Goal: Task Accomplishment & Management: Manage account settings

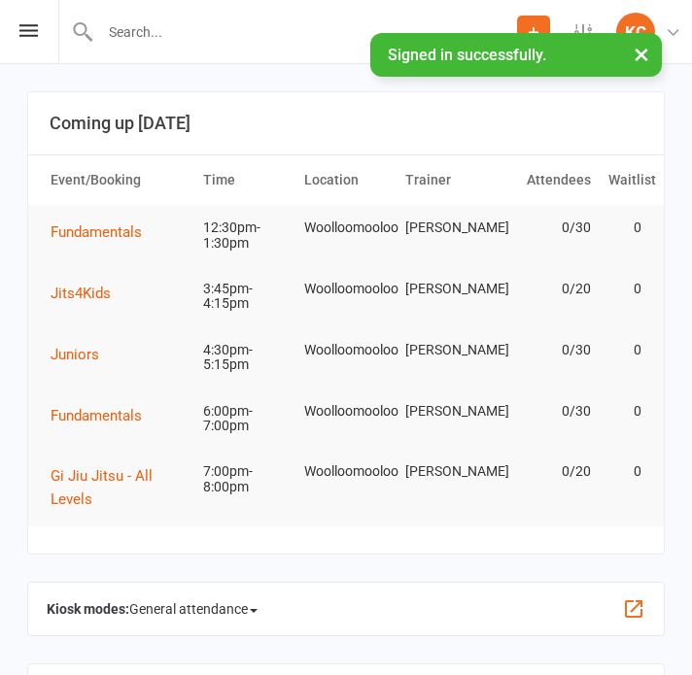
click at [645, 51] on button "×" at bounding box center [641, 54] width 35 height 42
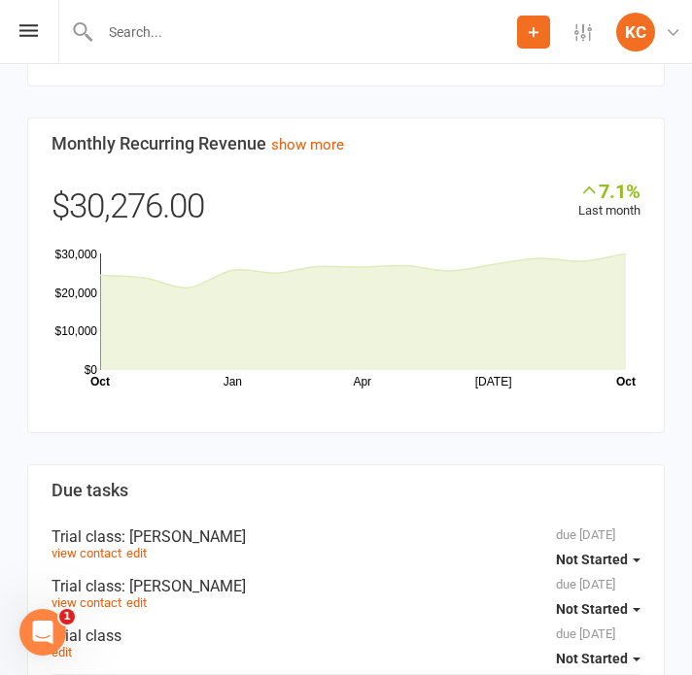
scroll to position [1759, 0]
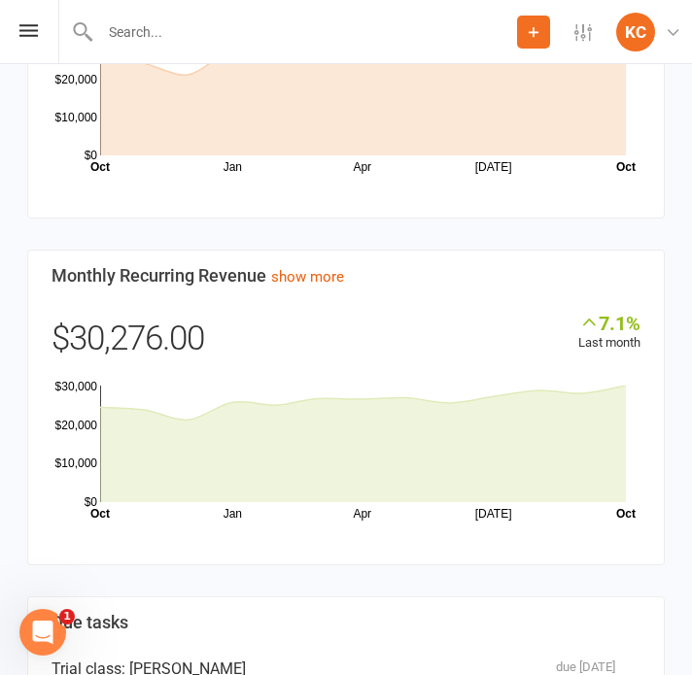
click at [218, 34] on input "text" at bounding box center [305, 31] width 423 height 27
paste input "Jamil Ispahany"
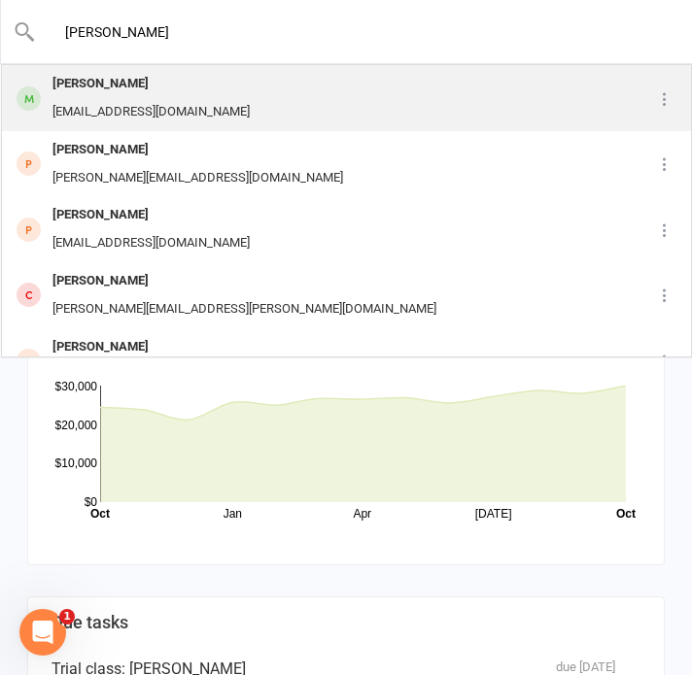
type input "Jamil Ispahany"
click at [210, 88] on div "Jamil Ispahany" at bounding box center [151, 84] width 209 height 28
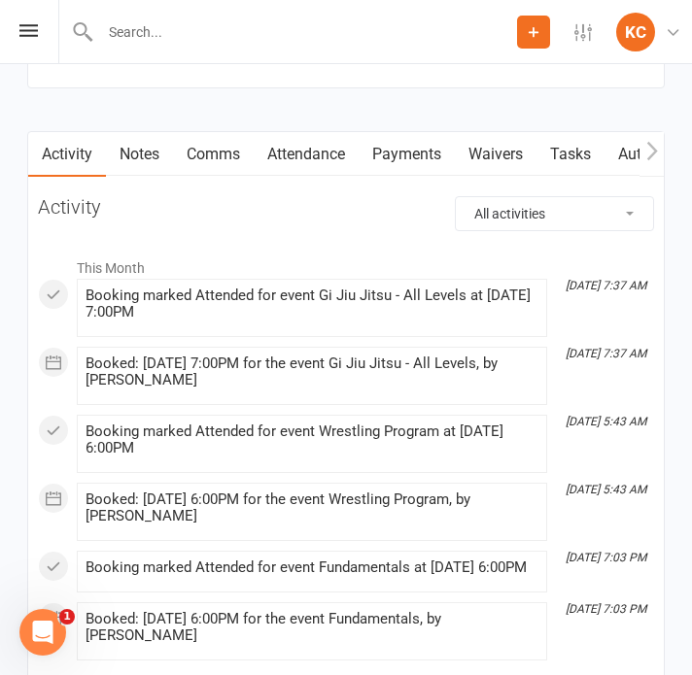
scroll to position [2425, 0]
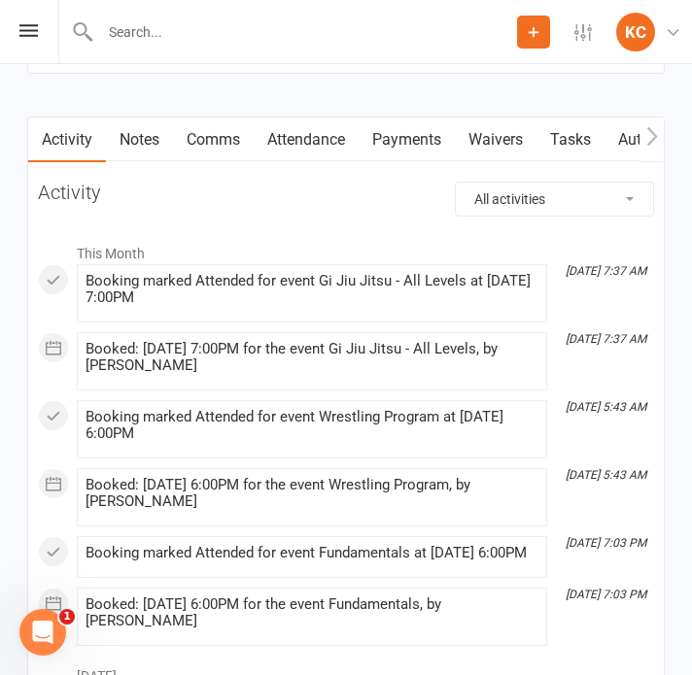
click at [420, 131] on link "Payments" at bounding box center [407, 140] width 96 height 45
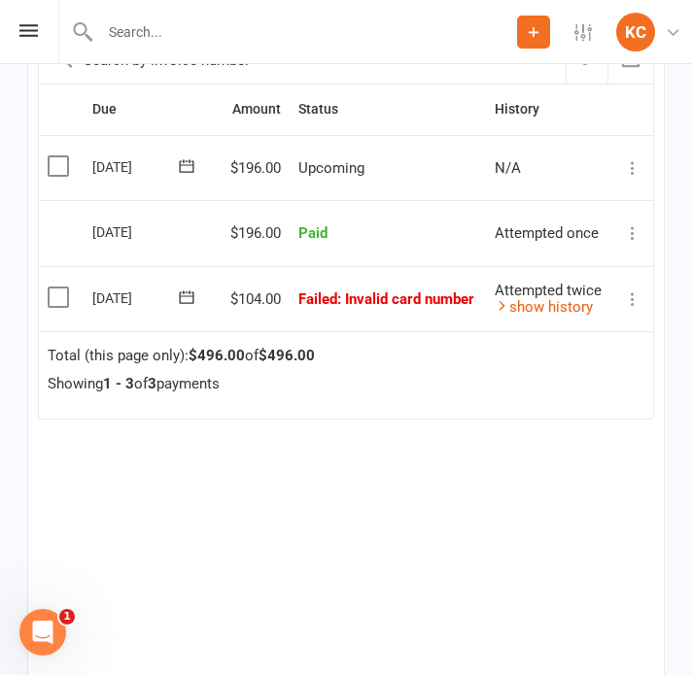
scroll to position [2871, 0]
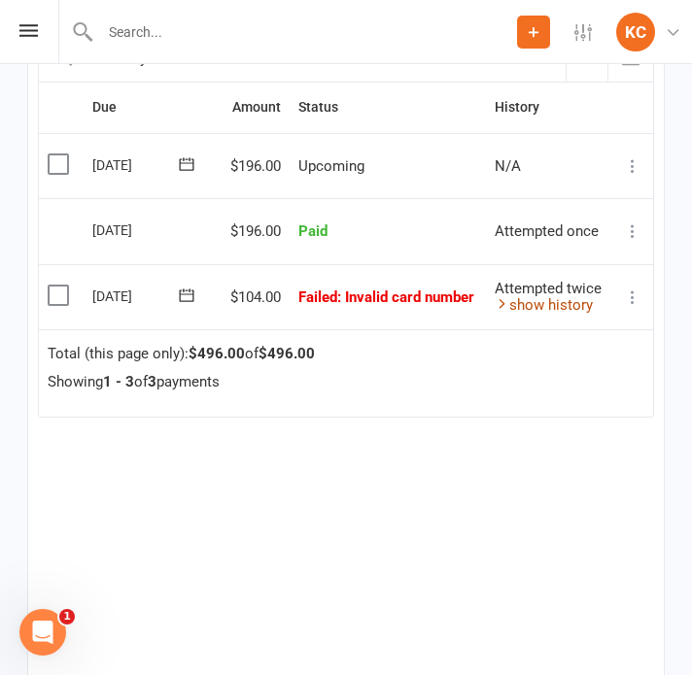
click at [557, 299] on link "show history" at bounding box center [544, 304] width 98 height 17
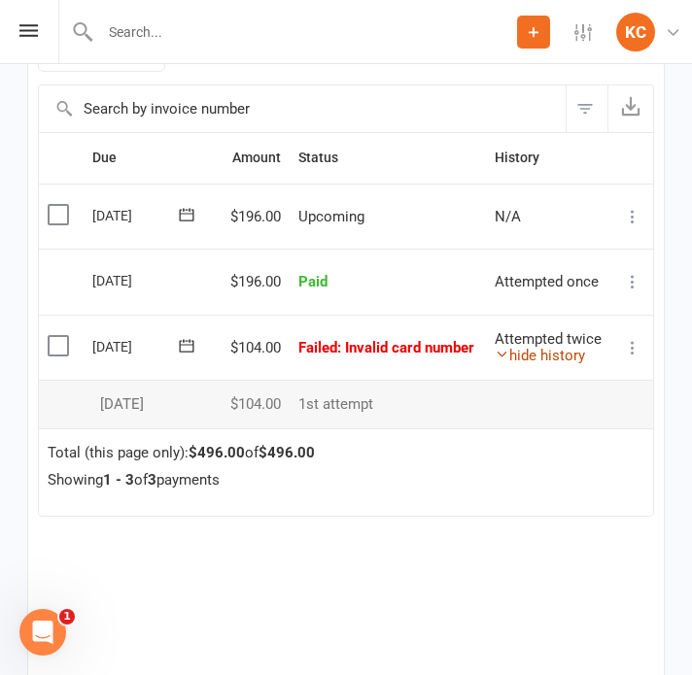
scroll to position [2818, 0]
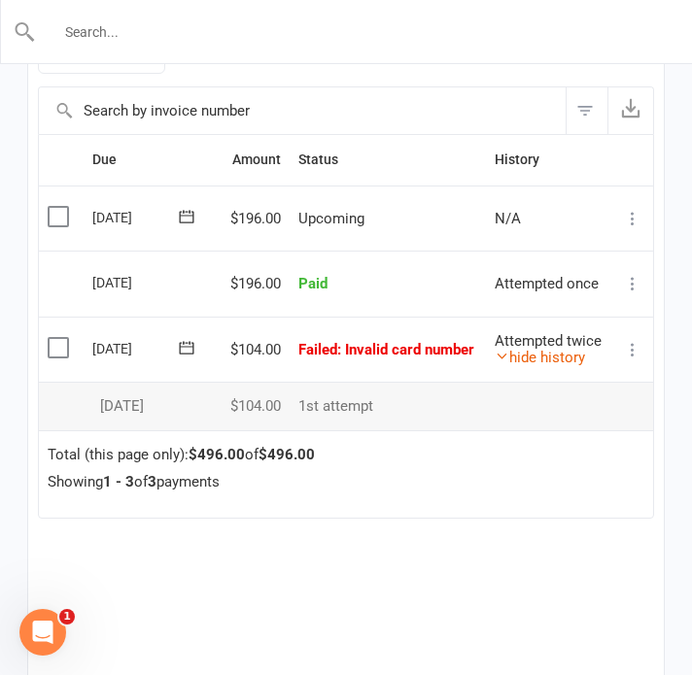
click at [150, 38] on input "text" at bounding box center [347, 31] width 622 height 27
paste input "Dean Brunton"
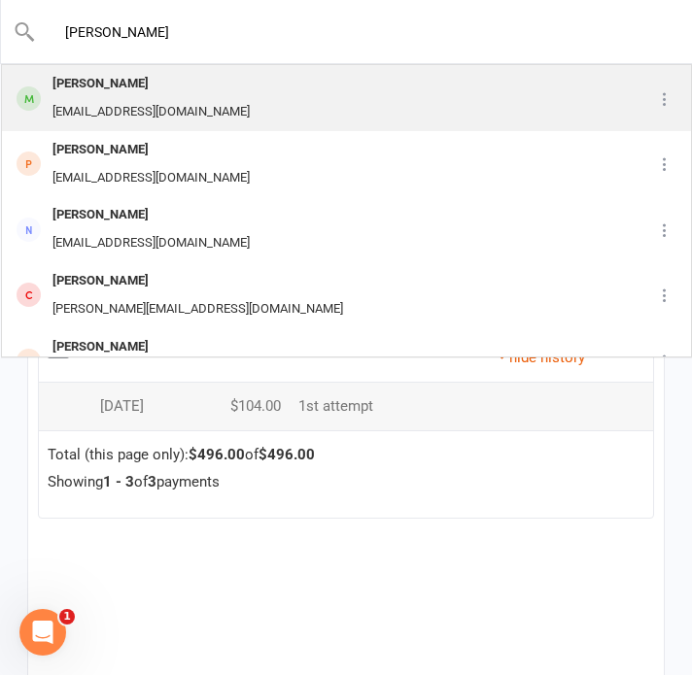
type input "Dean Brunton"
click at [229, 87] on div "Dean Brunton Bruntondean@gmail.com" at bounding box center [319, 98] width 633 height 64
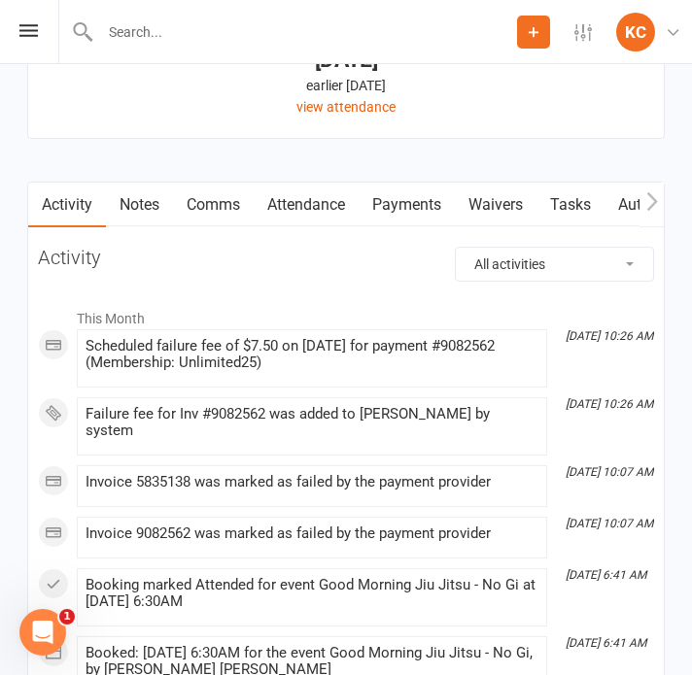
scroll to position [2337, 0]
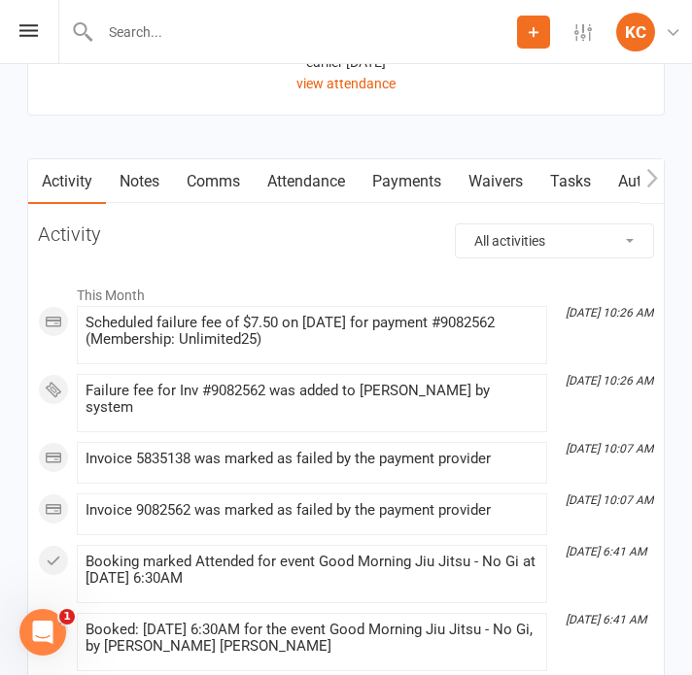
click at [399, 184] on link "Payments" at bounding box center [407, 181] width 96 height 45
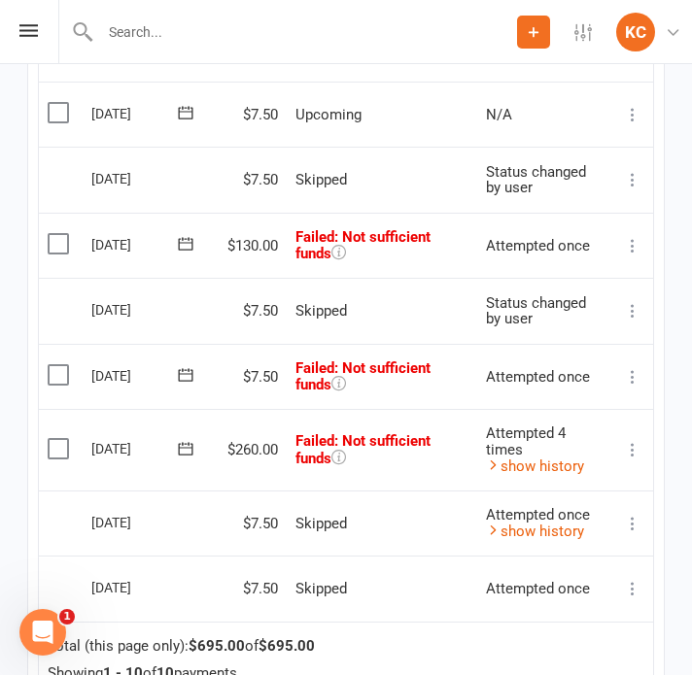
scroll to position [3009, 0]
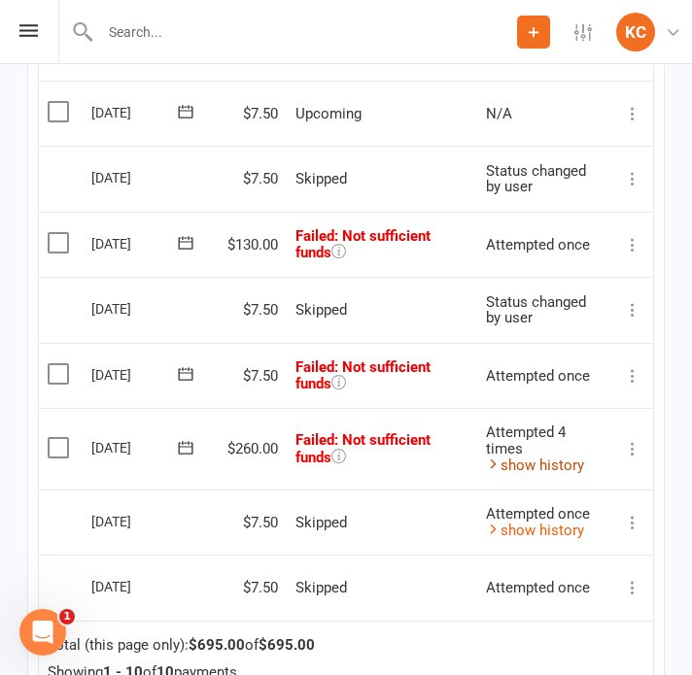
click at [549, 462] on link "show history" at bounding box center [535, 465] width 98 height 17
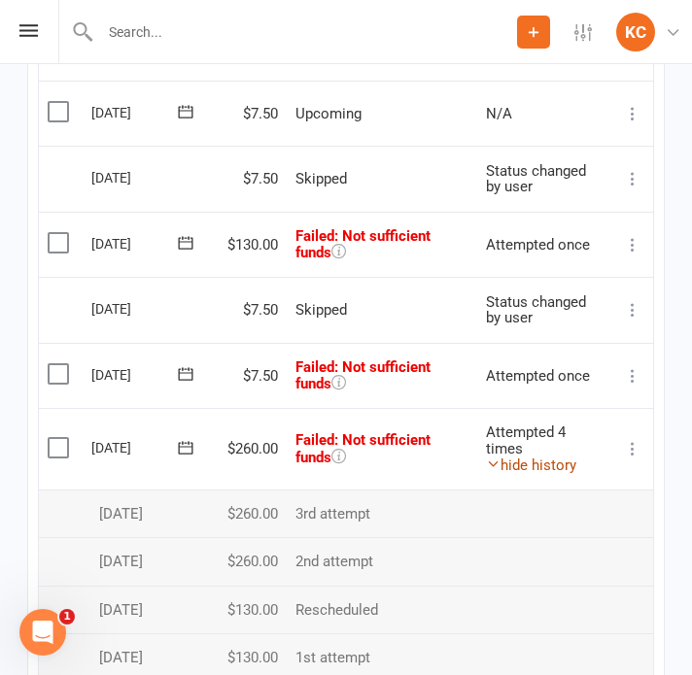
click at [549, 462] on link "hide history" at bounding box center [531, 465] width 90 height 17
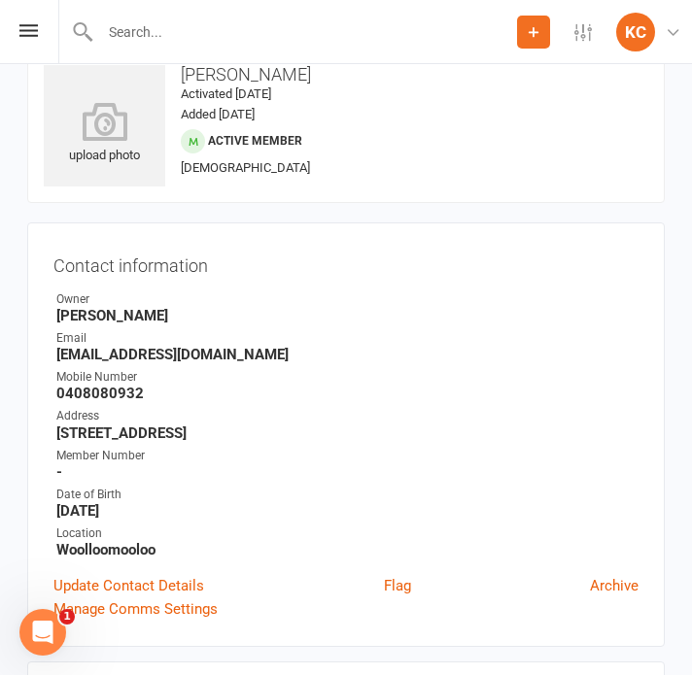
scroll to position [0, 0]
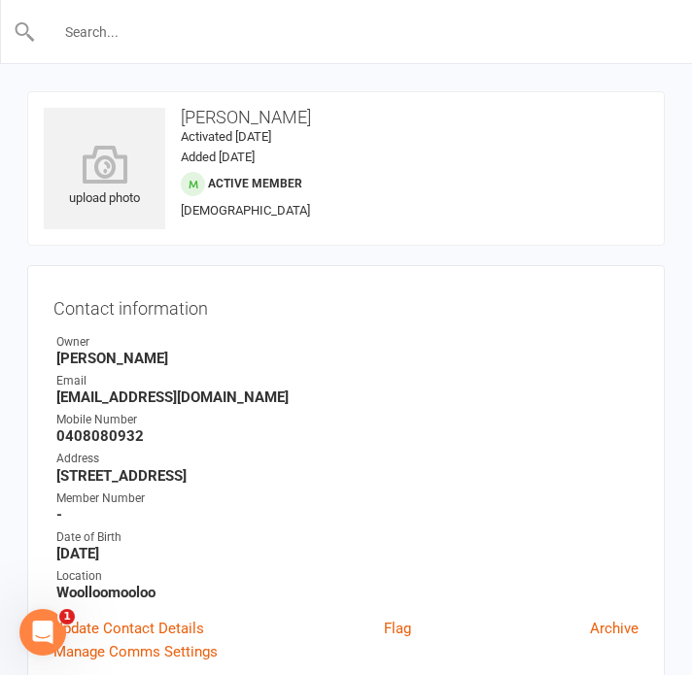
click at [162, 18] on input "text" at bounding box center [347, 31] width 622 height 27
paste input "Ellie Treloar"
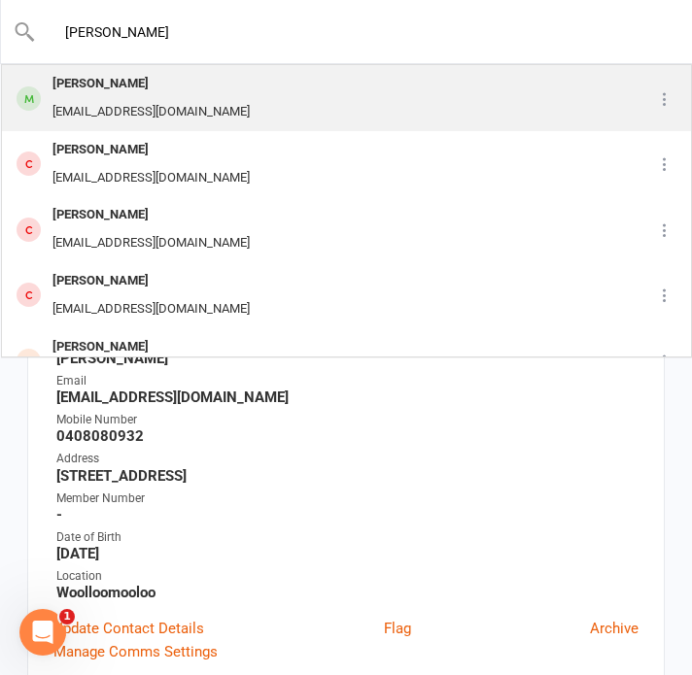
type input "Ellie Treloar"
click at [155, 83] on div "Ellie Treloar" at bounding box center [151, 84] width 209 height 28
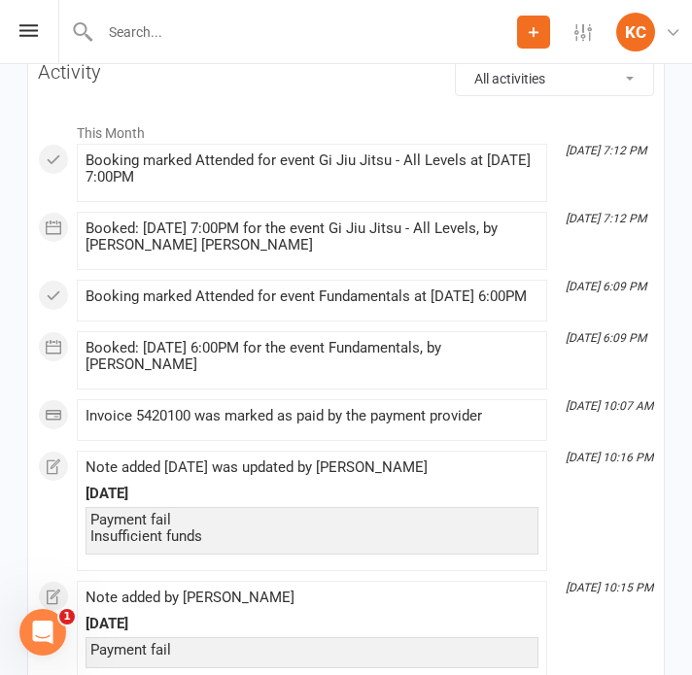
scroll to position [2274, 0]
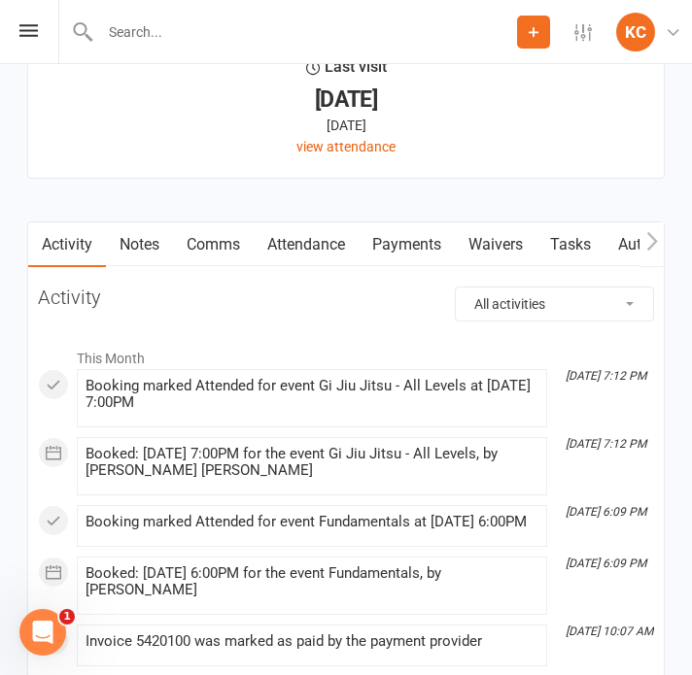
click at [416, 226] on link "Payments" at bounding box center [407, 245] width 96 height 45
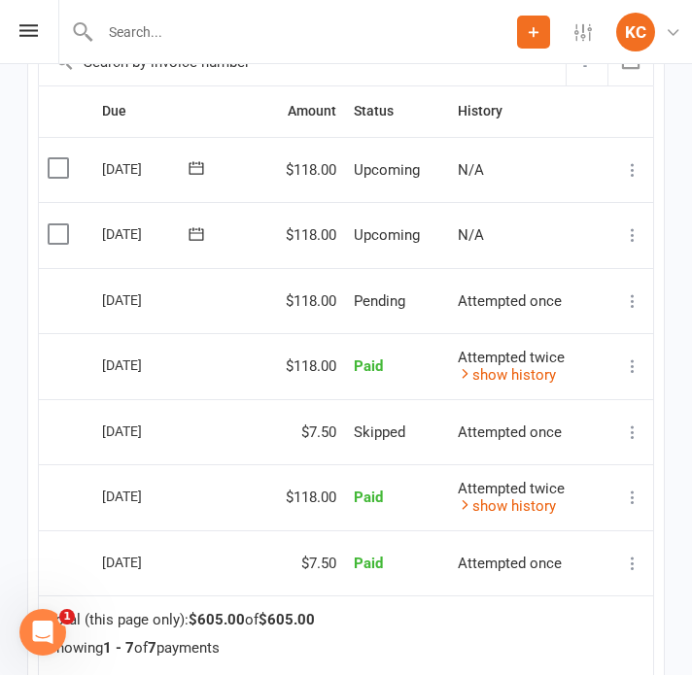
scroll to position [2824, 0]
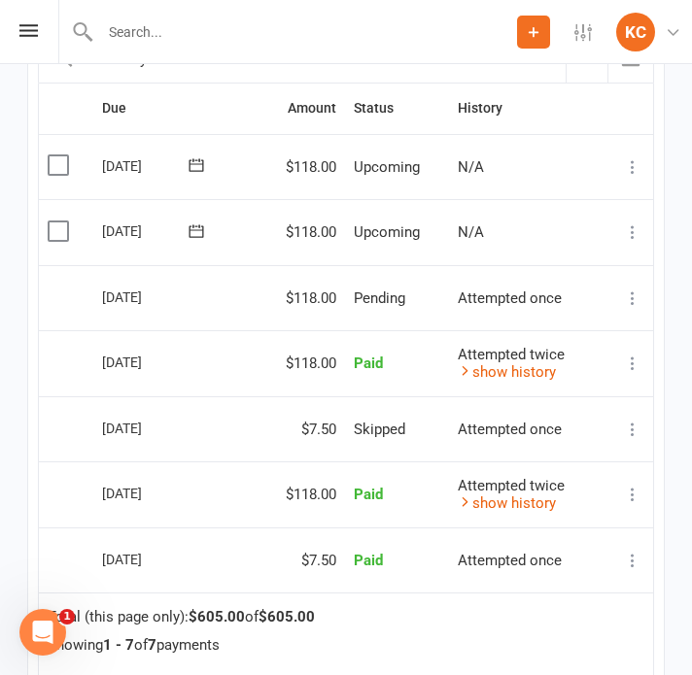
click at [518, 376] on td "Attempted twice show history" at bounding box center [526, 363] width 154 height 66
click at [517, 433] on td "Attempted once" at bounding box center [526, 430] width 154 height 66
click at [176, 34] on input "text" at bounding box center [347, 31] width 622 height 27
paste input "Chloe Poniris"
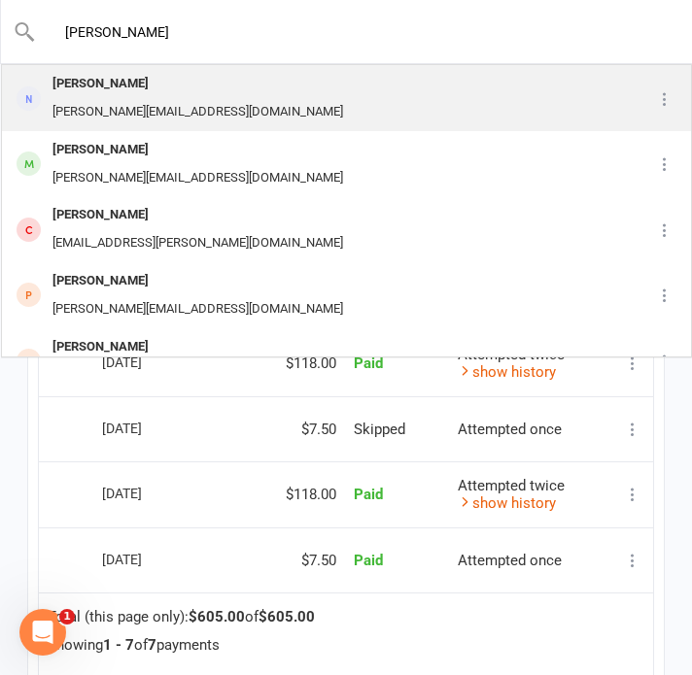
type input "Chloe Poniris"
click at [159, 100] on div "Chloe.e.poniris@gmail.com" at bounding box center [198, 112] width 302 height 28
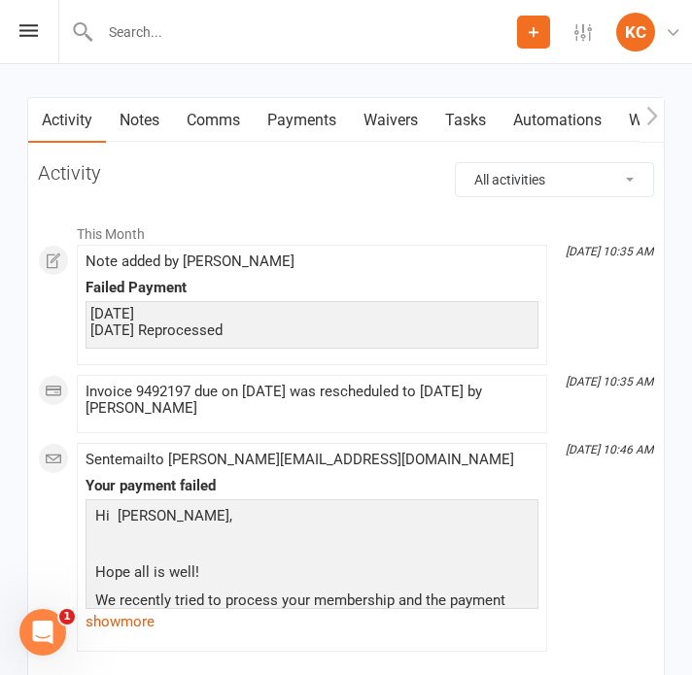
scroll to position [1827, 0]
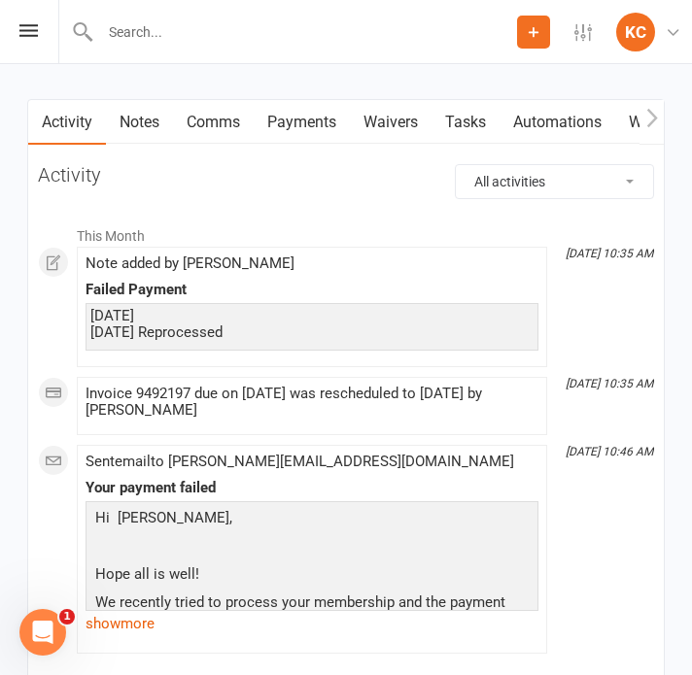
click at [306, 125] on link "Payments" at bounding box center [302, 122] width 96 height 45
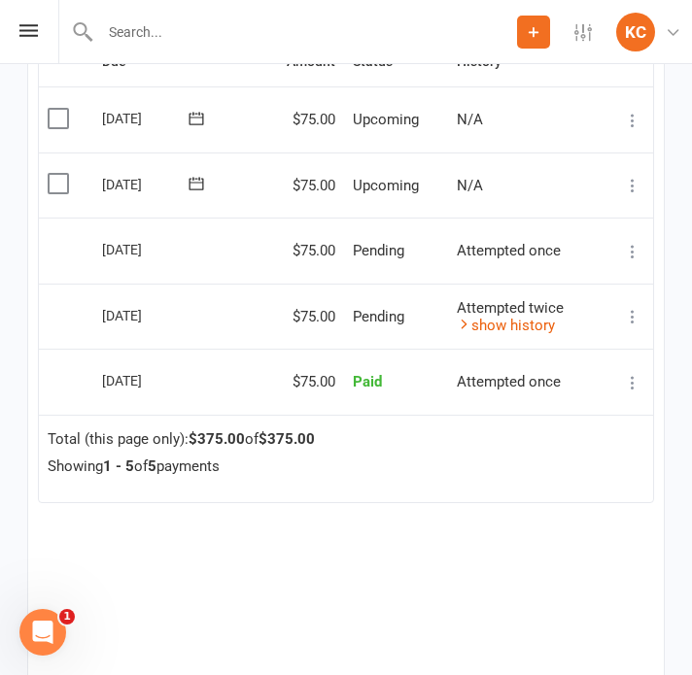
scroll to position [2362, 0]
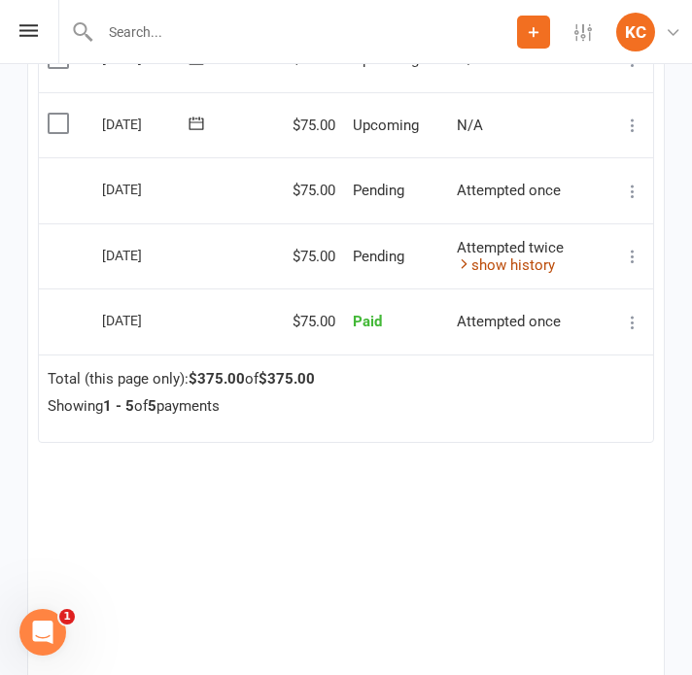
click at [500, 259] on link "show history" at bounding box center [506, 265] width 98 height 17
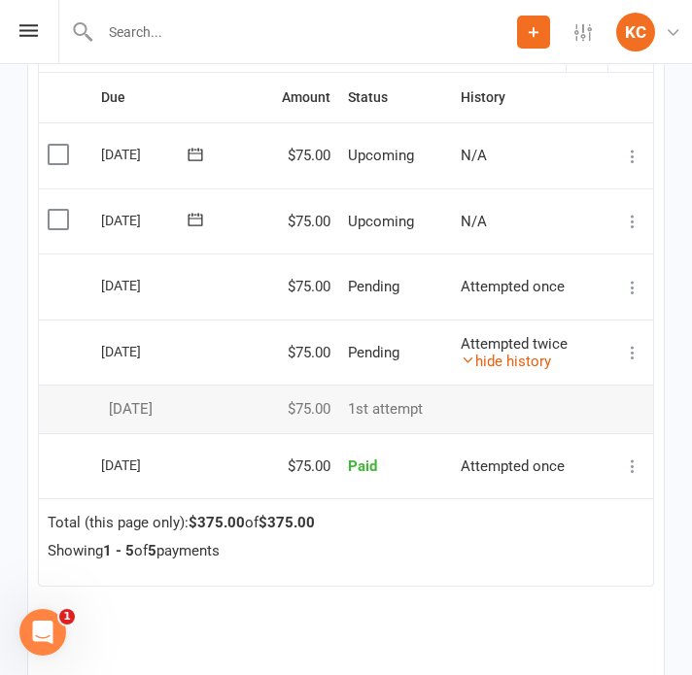
scroll to position [2259, 0]
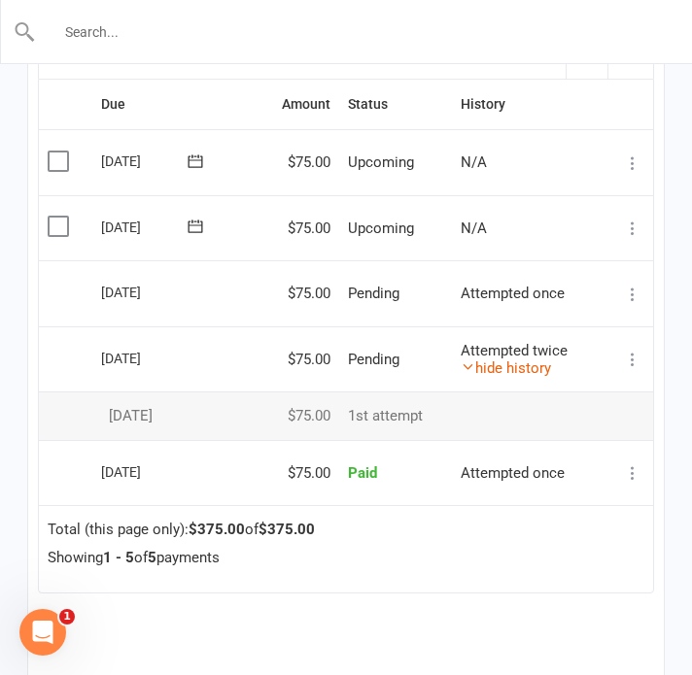
click at [230, 30] on input "text" at bounding box center [347, 31] width 622 height 27
paste input "Rebecca Grunsell"
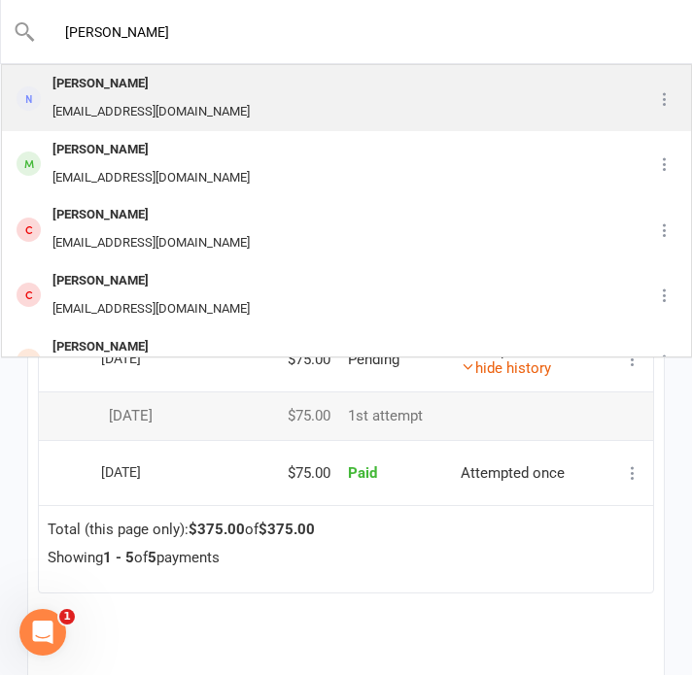
type input "Rebecca Grunsell"
click at [214, 108] on div "Rebecca411@protonmail.com" at bounding box center [151, 112] width 209 height 28
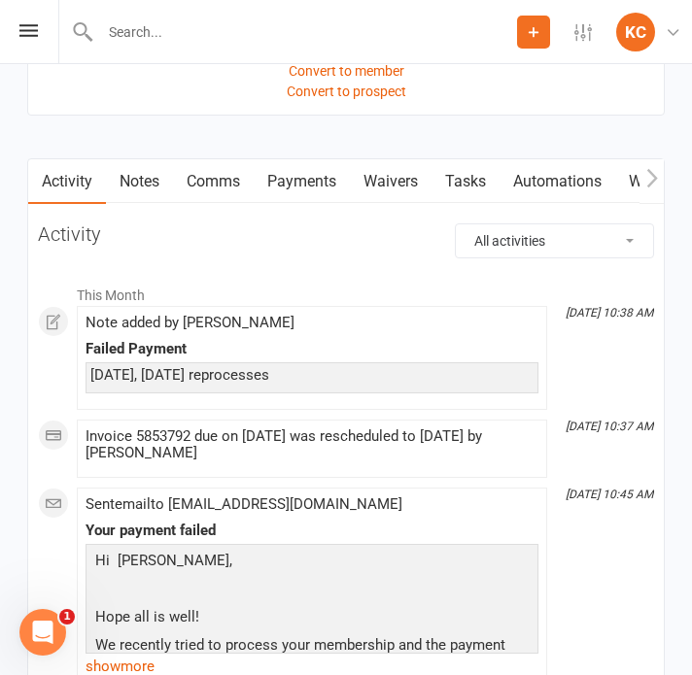
scroll to position [1761, 0]
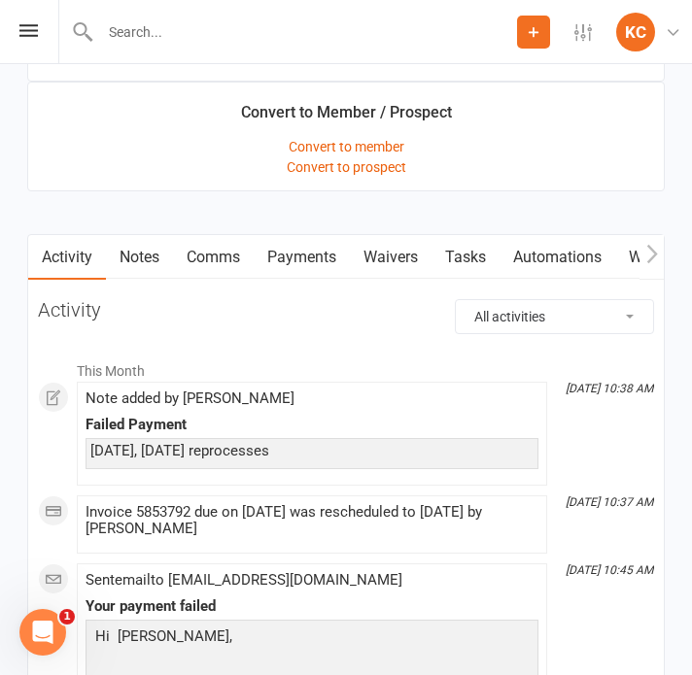
click at [297, 258] on link "Payments" at bounding box center [302, 257] width 96 height 45
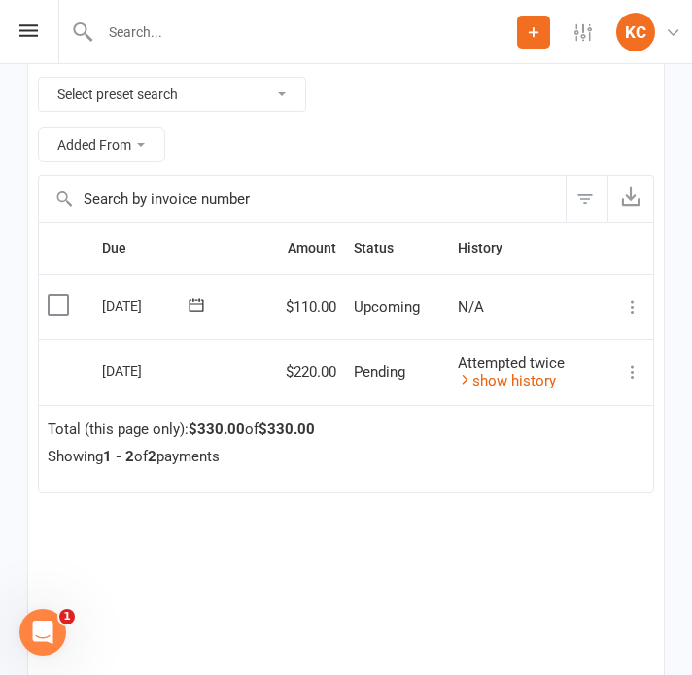
scroll to position [2185, 0]
drag, startPoint x: 163, startPoint y: 15, endPoint x: 169, endPoint y: 32, distance: 18.4
click at [169, 32] on div at bounding box center [287, 31] width 459 height 63
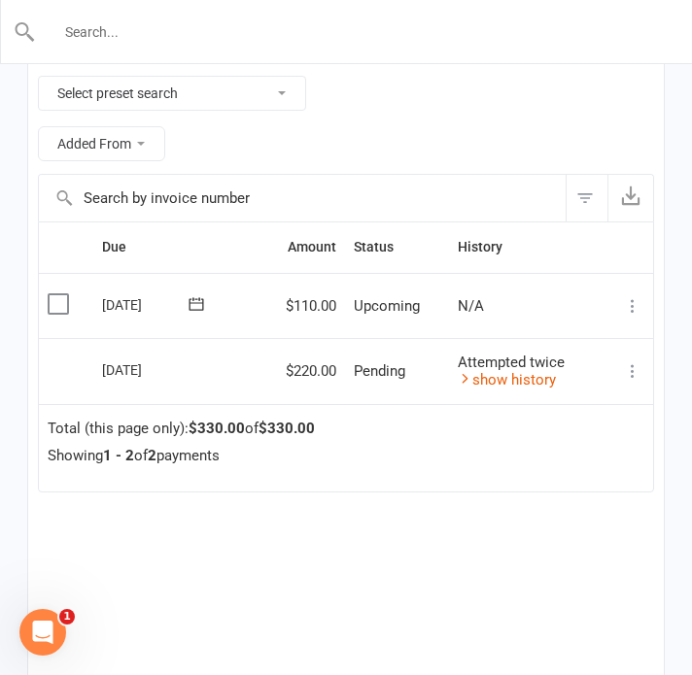
click at [169, 32] on input "text" at bounding box center [347, 31] width 622 height 27
paste input "Ellie Treloar"
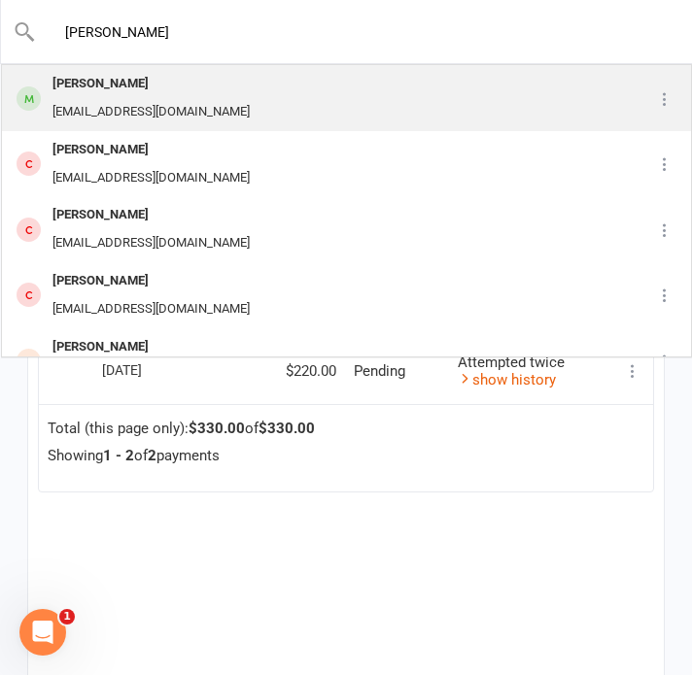
type input "Ellie Treloar"
click at [155, 111] on div "elliectreloar@gmail.com" at bounding box center [151, 112] width 209 height 28
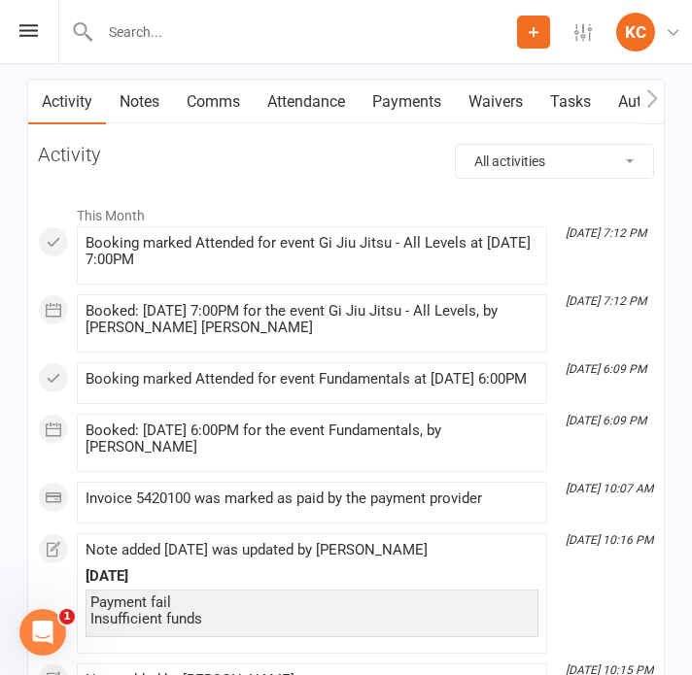
scroll to position [2352, 0]
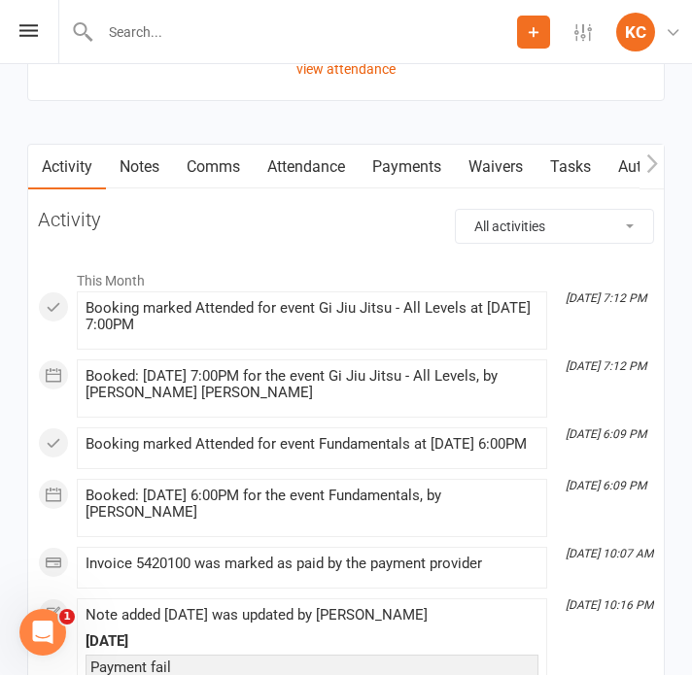
click at [415, 155] on link "Payments" at bounding box center [407, 167] width 96 height 45
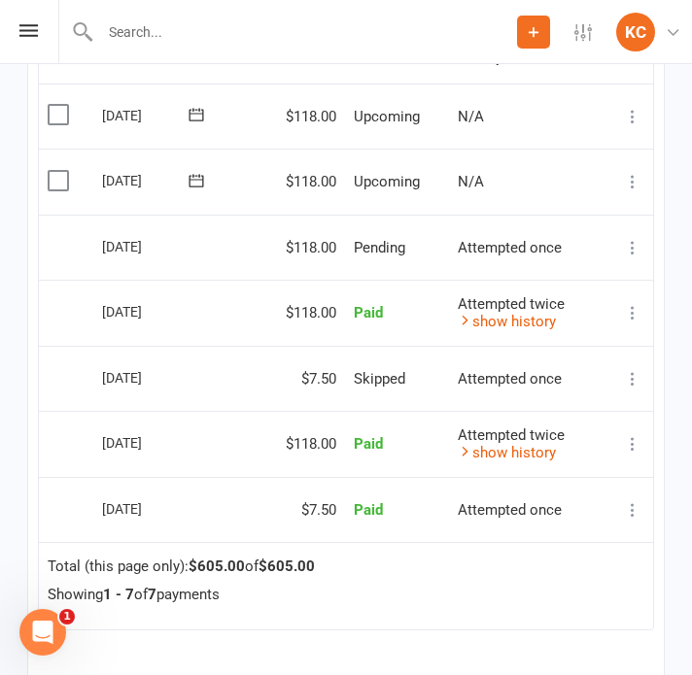
scroll to position [2874, 0]
click at [524, 314] on link "show history" at bounding box center [507, 322] width 98 height 17
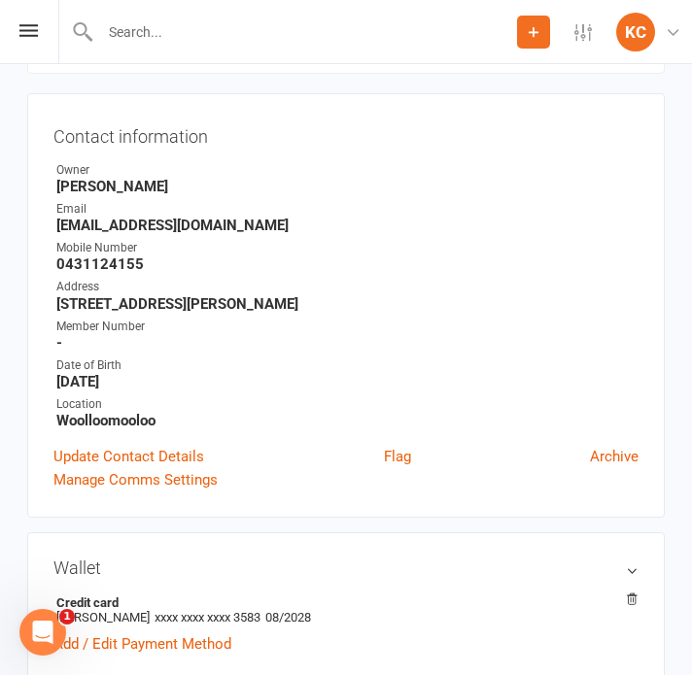
scroll to position [0, 0]
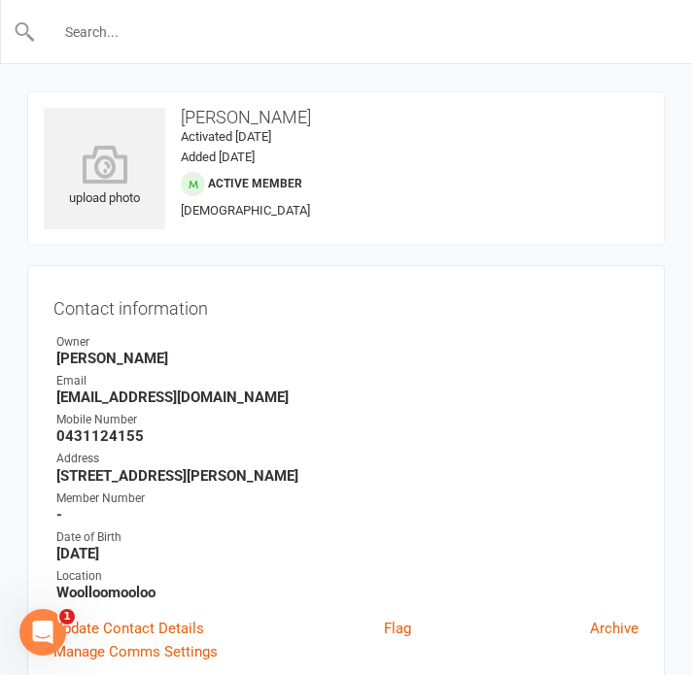
click at [184, 20] on input "text" at bounding box center [347, 31] width 622 height 27
paste input "Nihal Bains"
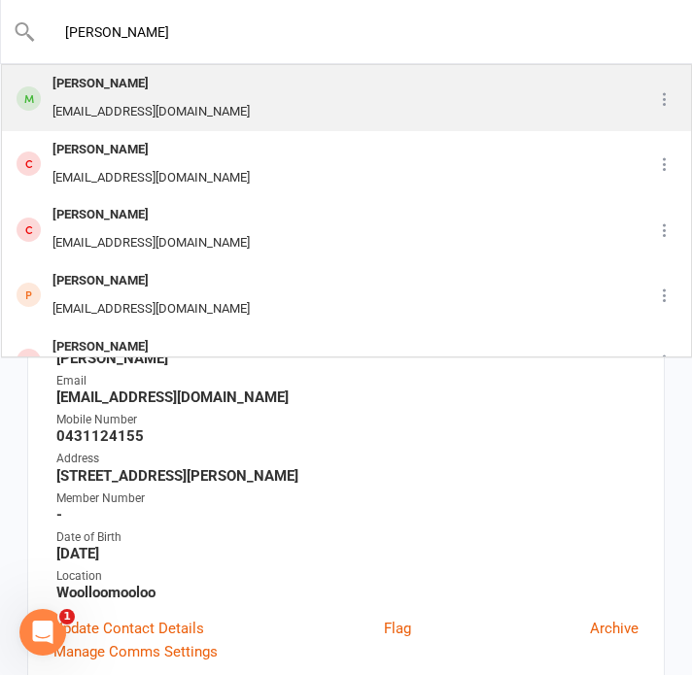
type input "Nihal Bains"
click at [155, 80] on div "Nihal Bains" at bounding box center [151, 84] width 209 height 28
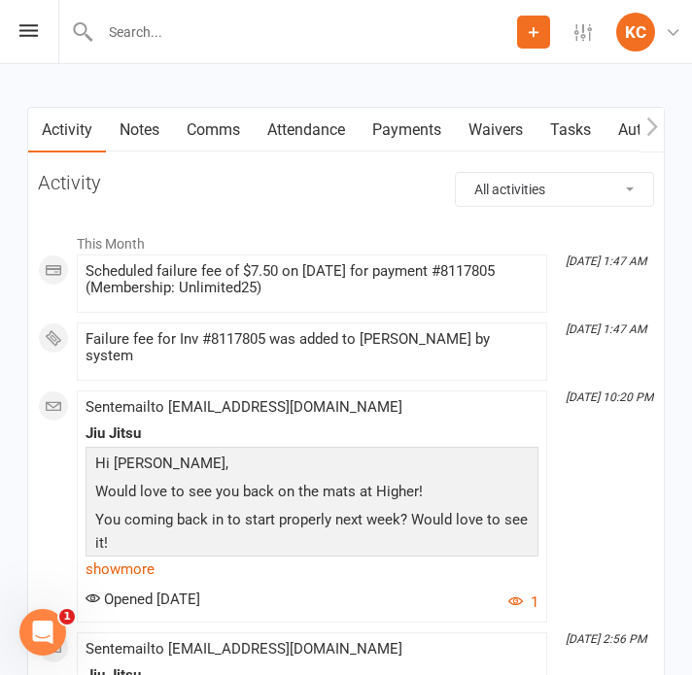
scroll to position [2366, 0]
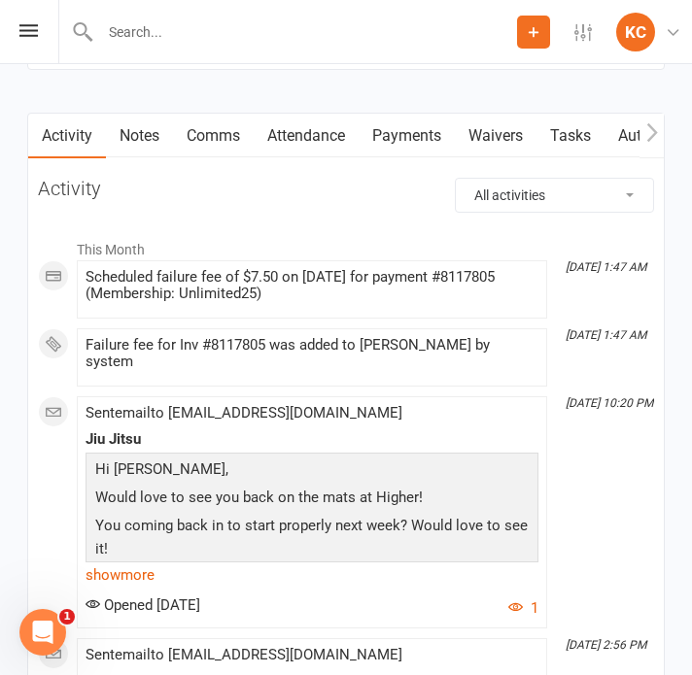
click at [408, 123] on link "Payments" at bounding box center [407, 136] width 96 height 45
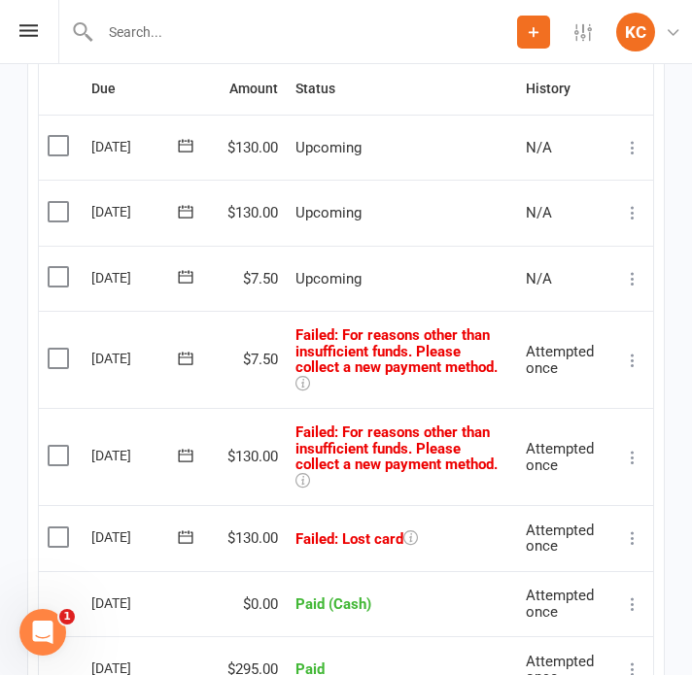
scroll to position [2829, 0]
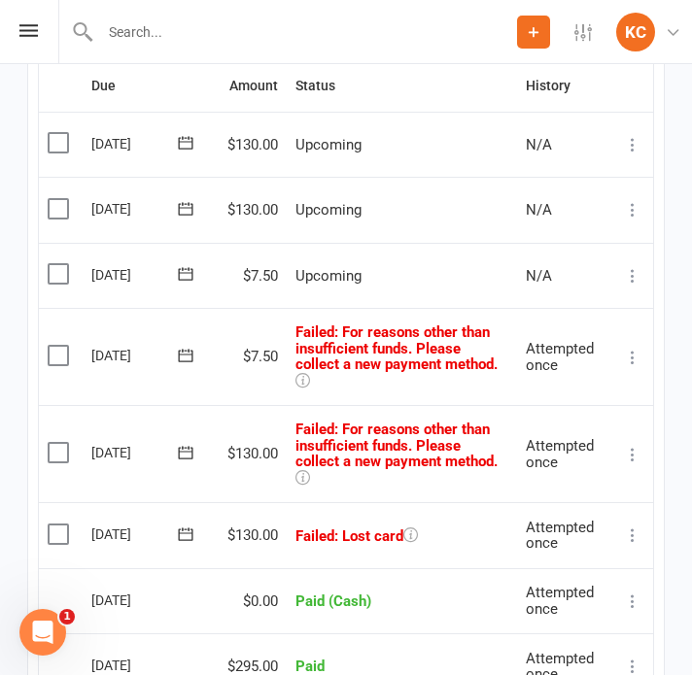
click at [211, 50] on div at bounding box center [287, 31] width 459 height 63
click at [183, 33] on input "text" at bounding box center [347, 31] width 622 height 27
paste input "Luke Powell"
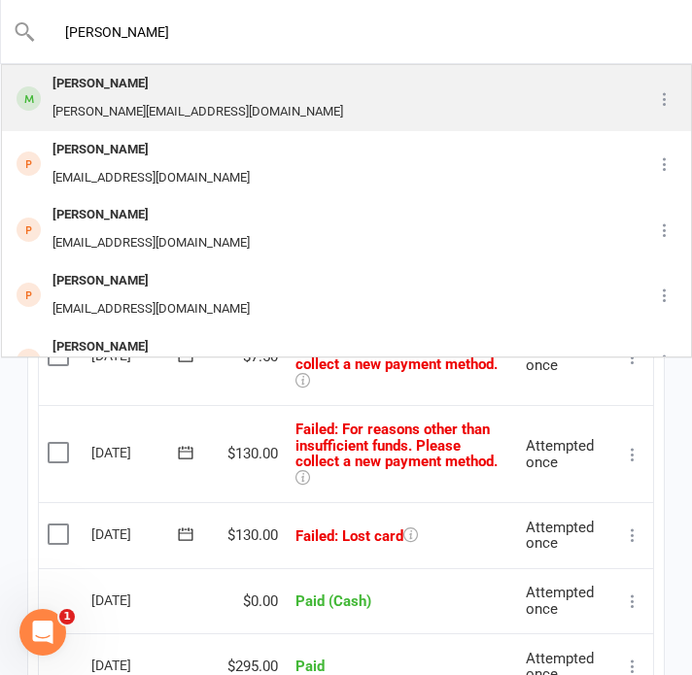
type input "Luke Powell"
click at [221, 94] on div "Luke Powell luke@ll-p.com.au" at bounding box center [319, 98] width 633 height 64
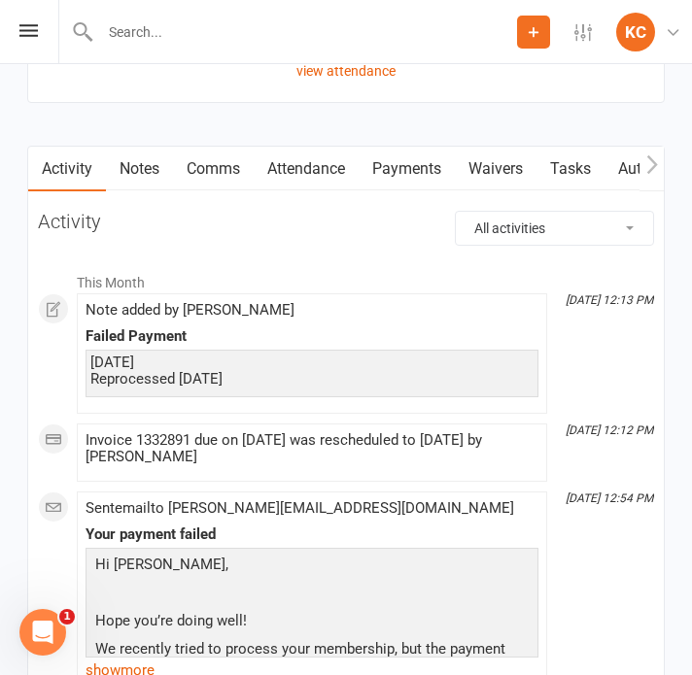
scroll to position [2250, 0]
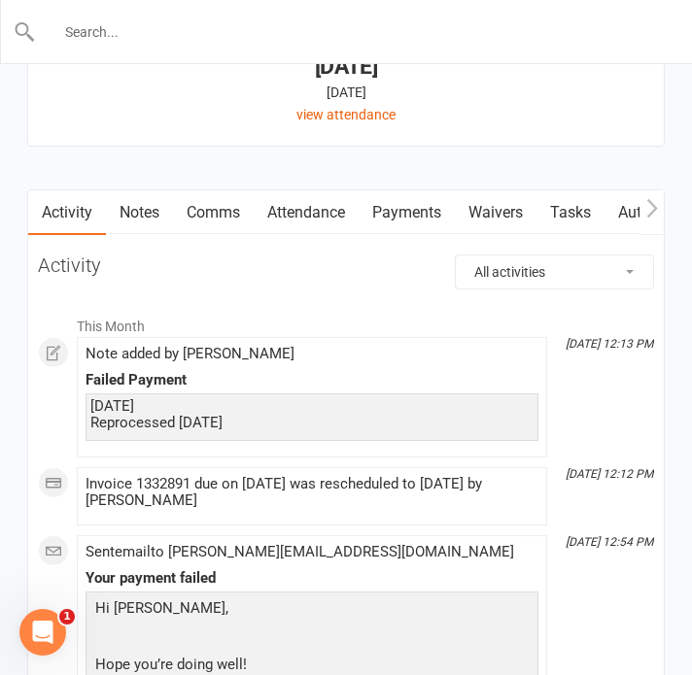
click at [231, 38] on input "text" at bounding box center [347, 31] width 622 height 27
click at [416, 221] on link "Payments" at bounding box center [407, 212] width 96 height 45
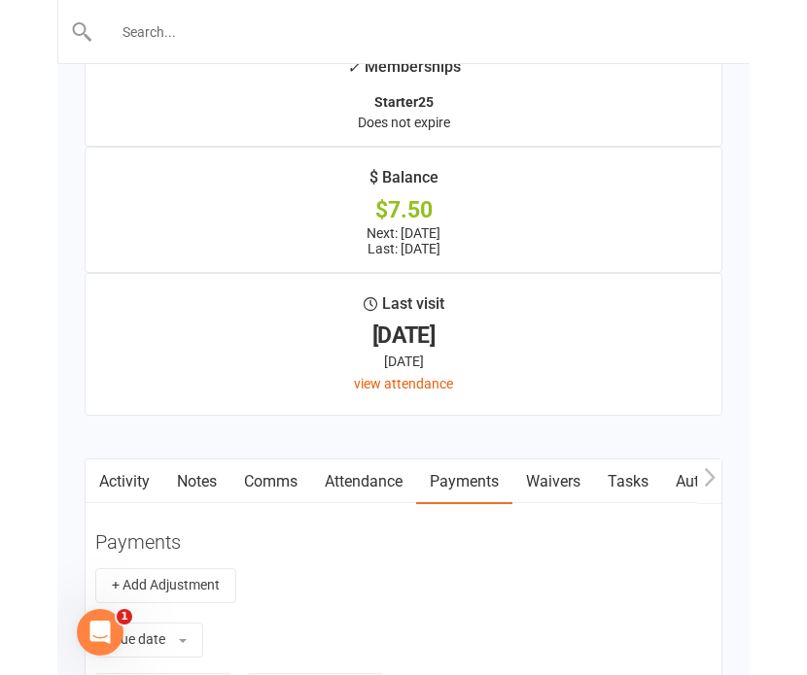
scroll to position [1854, 0]
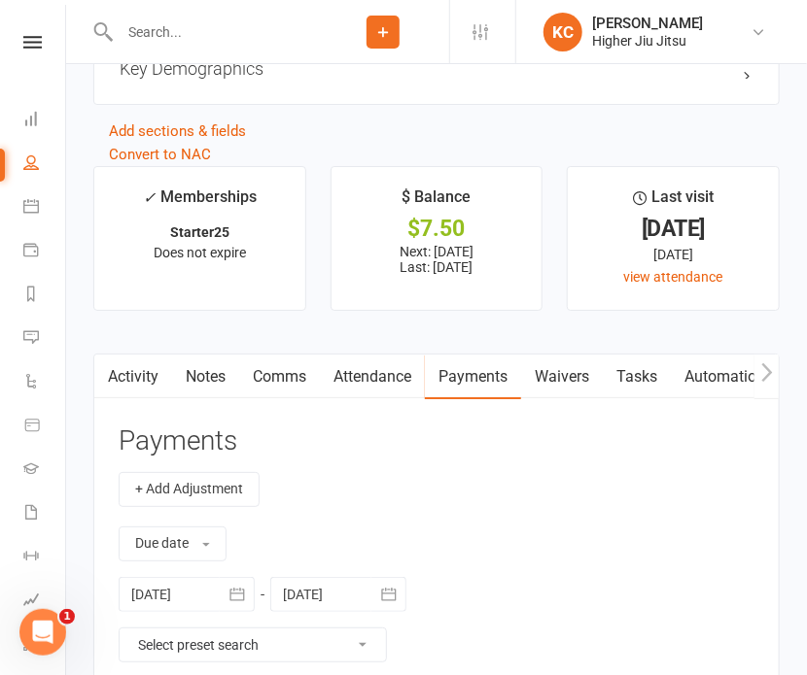
click at [244, 24] on input "text" at bounding box center [215, 31] width 203 height 27
paste input "Angloramzi@yahoo.com"
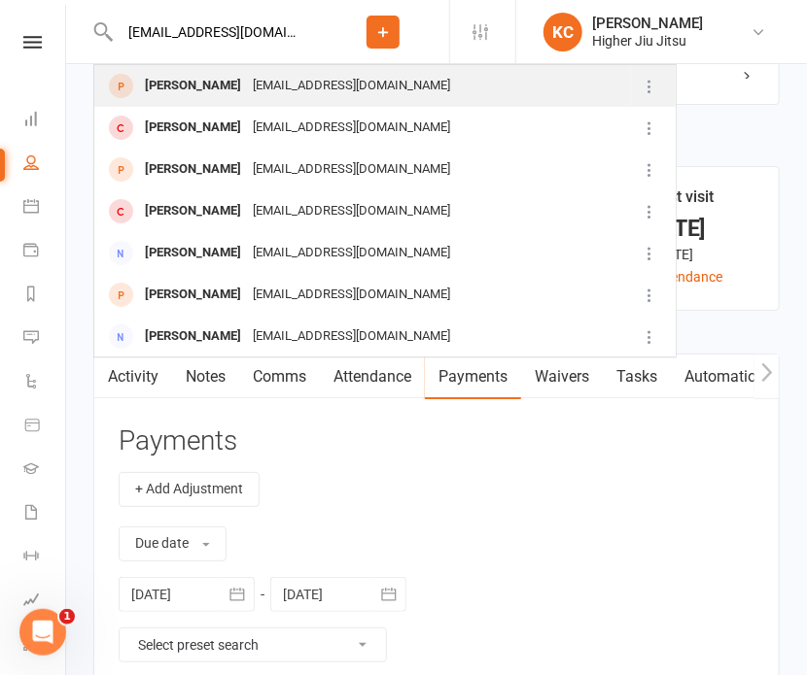
type input "Angloramzi@yahoo.com"
click at [310, 96] on div "Angloramzi@yahoo.com" at bounding box center [351, 86] width 209 height 28
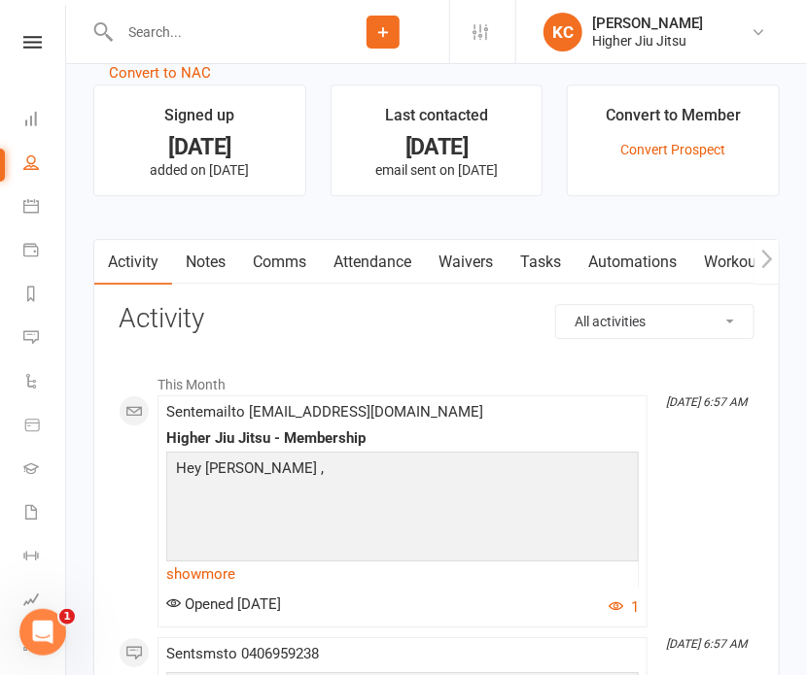
scroll to position [1480, 0]
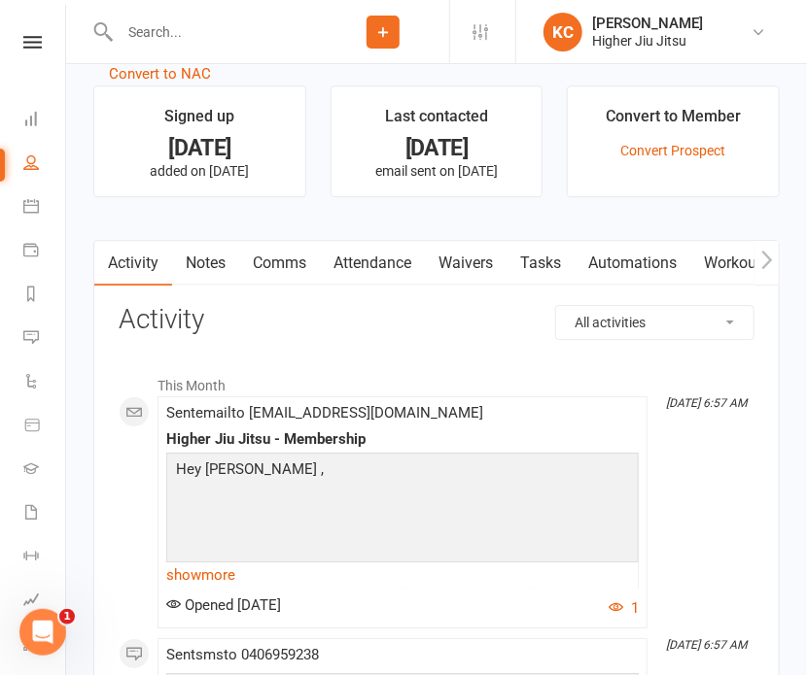
click at [374, 267] on link "Attendance" at bounding box center [372, 263] width 105 height 45
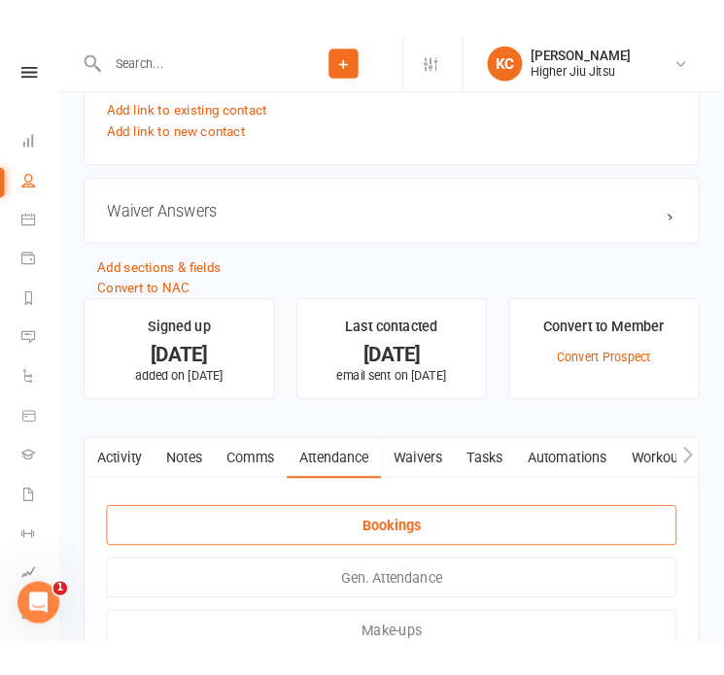
scroll to position [0, 2]
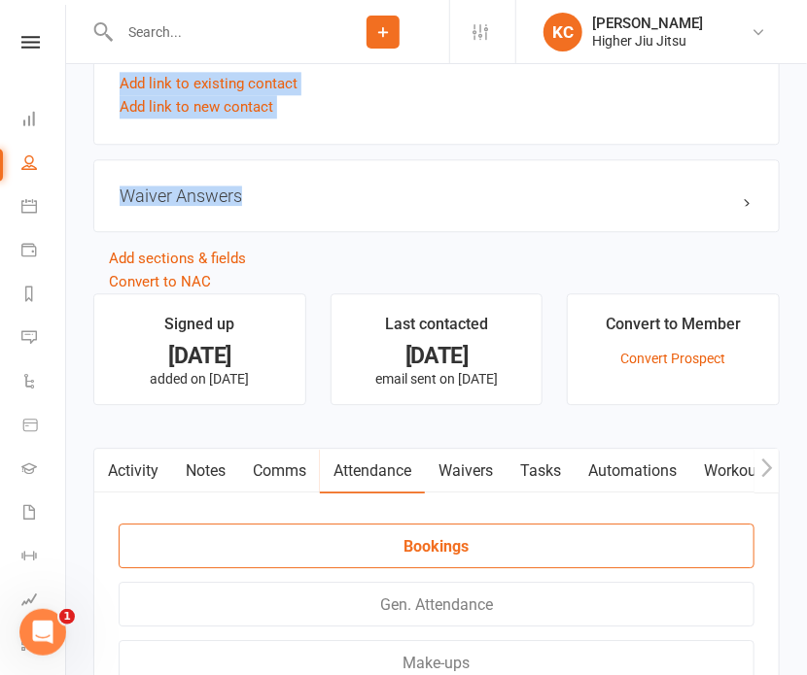
drag, startPoint x: 0, startPoint y: 182, endPoint x: 355, endPoint y: 155, distance: 355.8
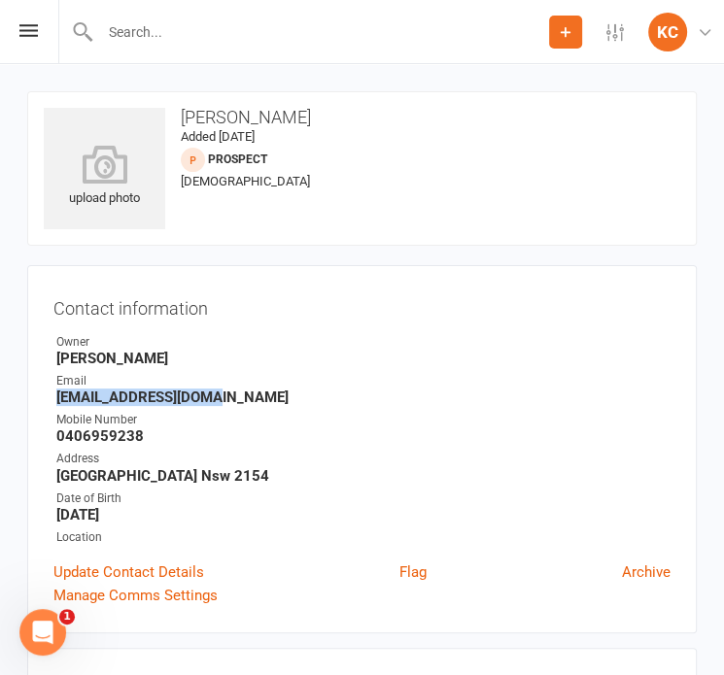
drag, startPoint x: 233, startPoint y: 396, endPoint x: 51, endPoint y: 399, distance: 182.8
click at [51, 399] on div "Contact information Owner John Smallios Email Mbhickey@hotmail.com Mobile Numbe…" at bounding box center [362, 449] width 670 height 368
copy strong "Mbhickey@hotmail.com"
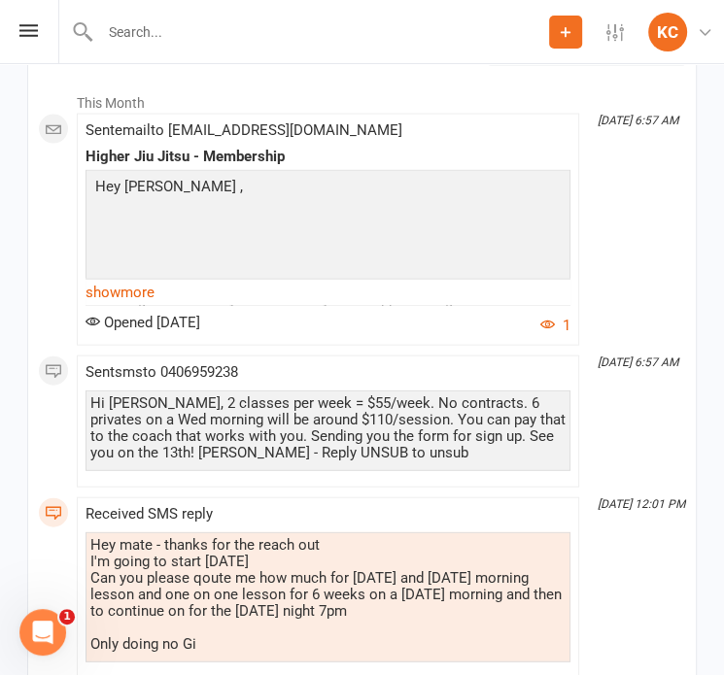
scroll to position [1955, 0]
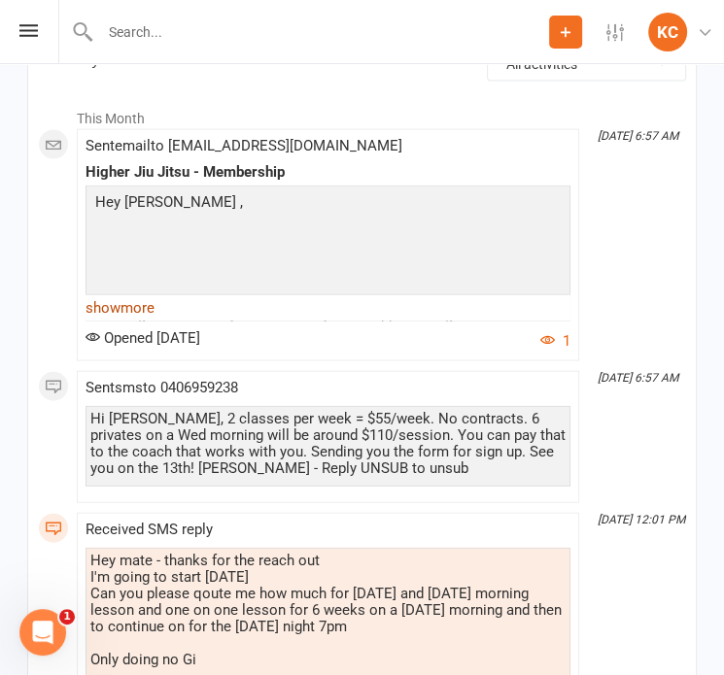
click at [128, 308] on link "show more" at bounding box center [328, 307] width 485 height 27
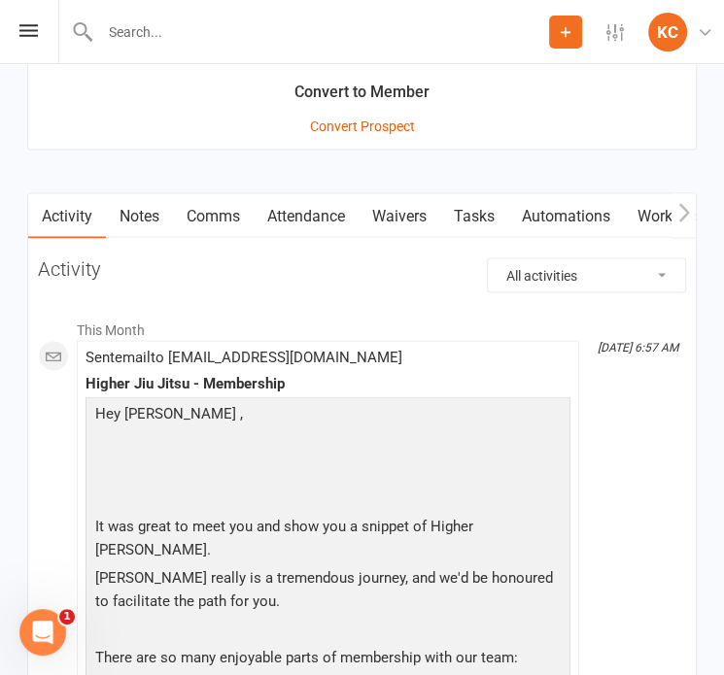
scroll to position [1919, 0]
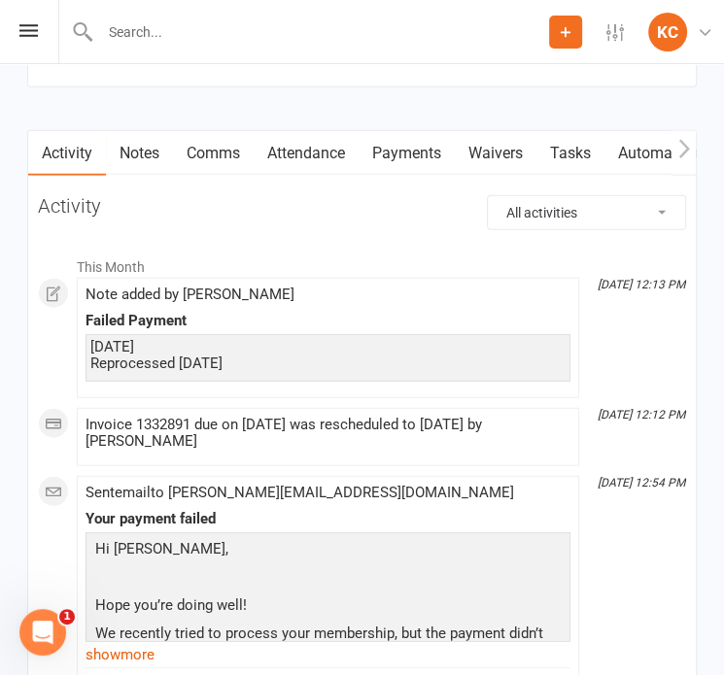
scroll to position [2312, 0]
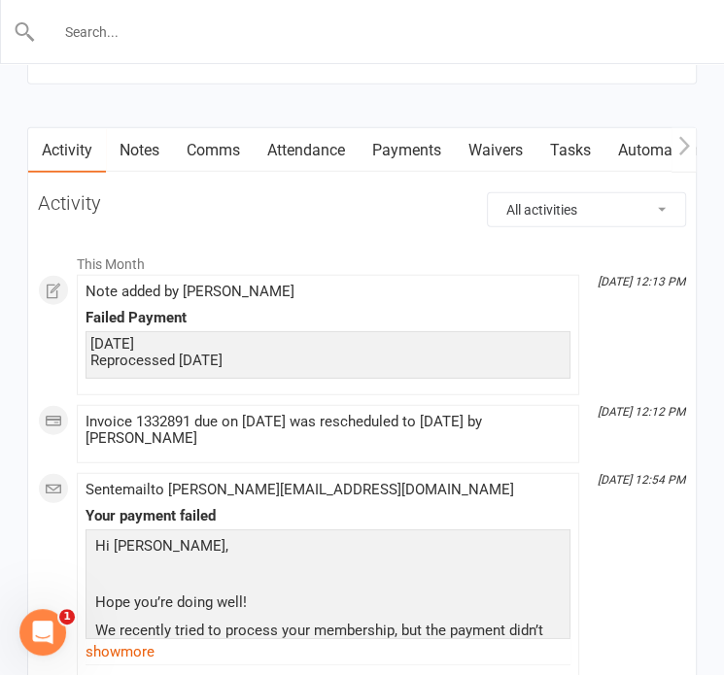
click at [194, 42] on input "text" at bounding box center [363, 31] width 654 height 27
paste input "pat.rohr@gmail.com"
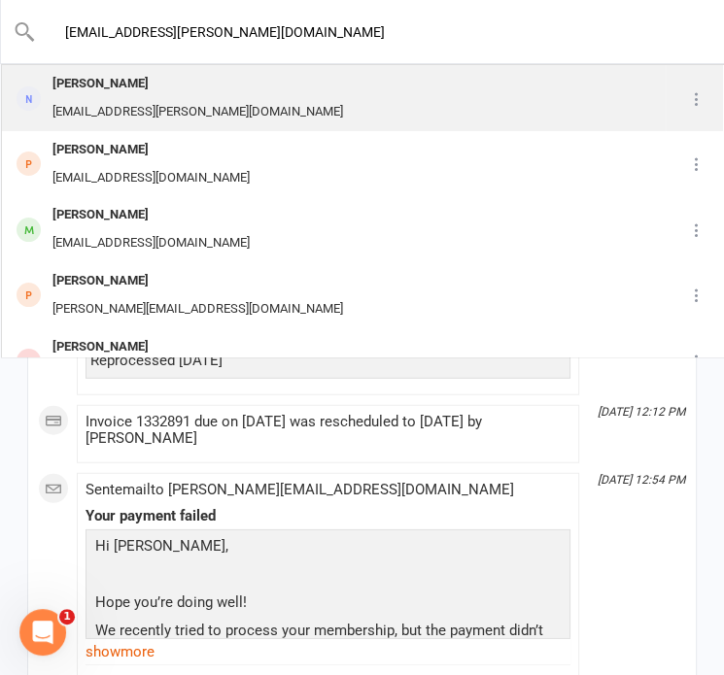
type input "pat.rohr@gmail.com"
click at [153, 107] on div "pat.rohr@gmail.com" at bounding box center [198, 112] width 302 height 28
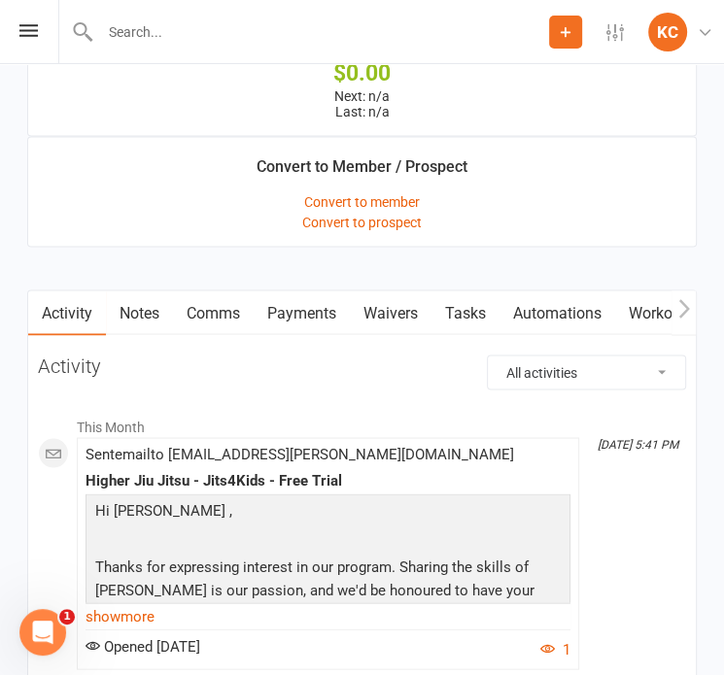
scroll to position [1747, 0]
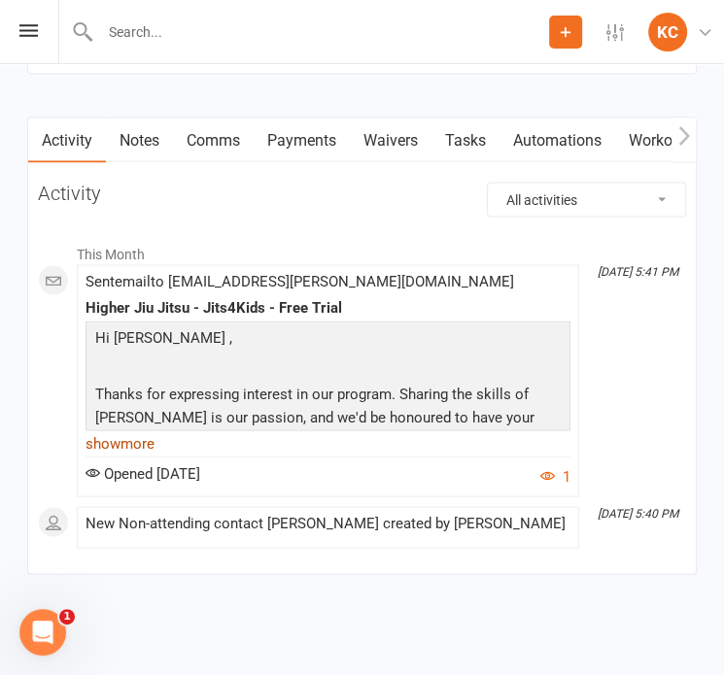
click at [125, 433] on link "show more" at bounding box center [328, 443] width 485 height 27
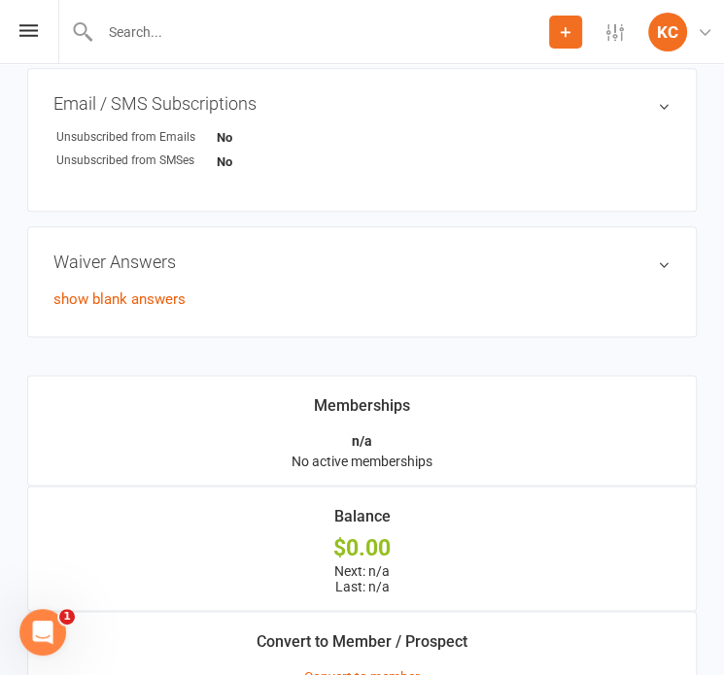
scroll to position [1086, 0]
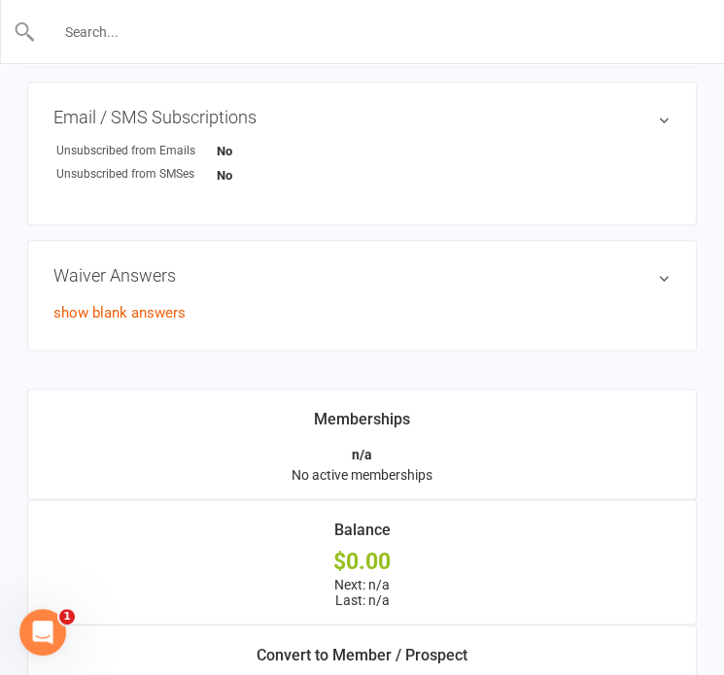
click at [177, 34] on input "text" at bounding box center [363, 31] width 654 height 27
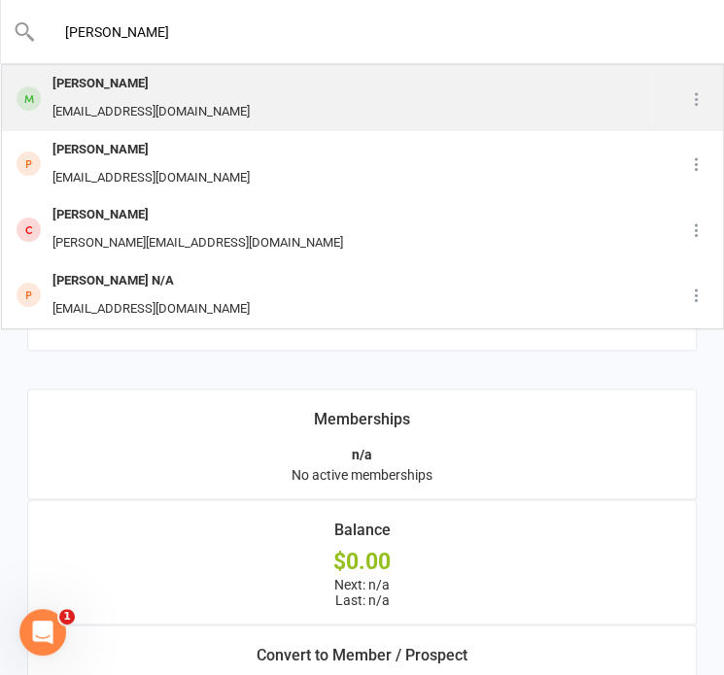
type input "Nihal"
click at [157, 111] on div "nihalbains@ymail.com" at bounding box center [151, 112] width 209 height 28
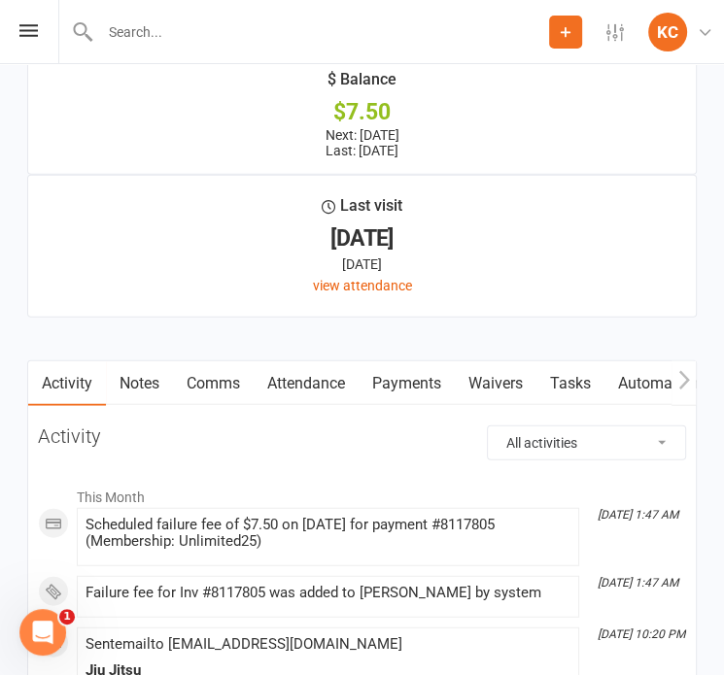
click at [401, 362] on link "Payments" at bounding box center [407, 384] width 96 height 45
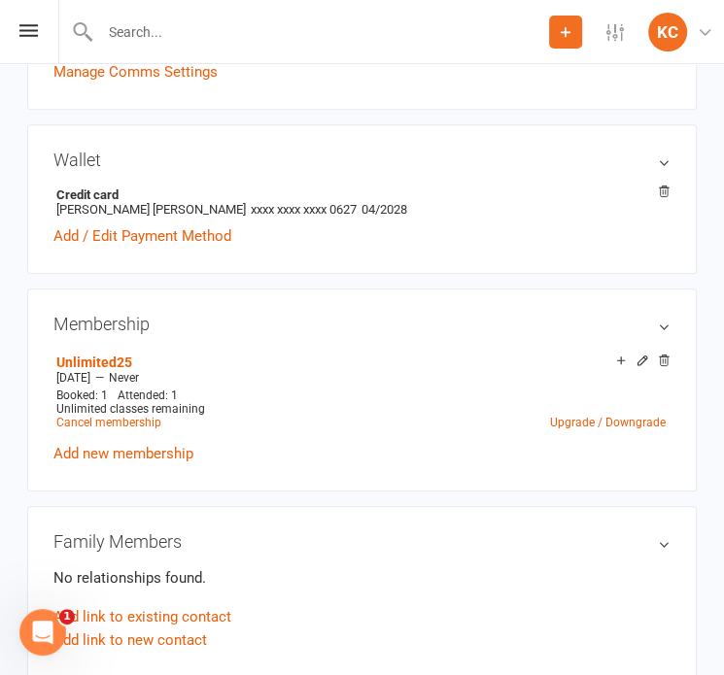
scroll to position [562, 0]
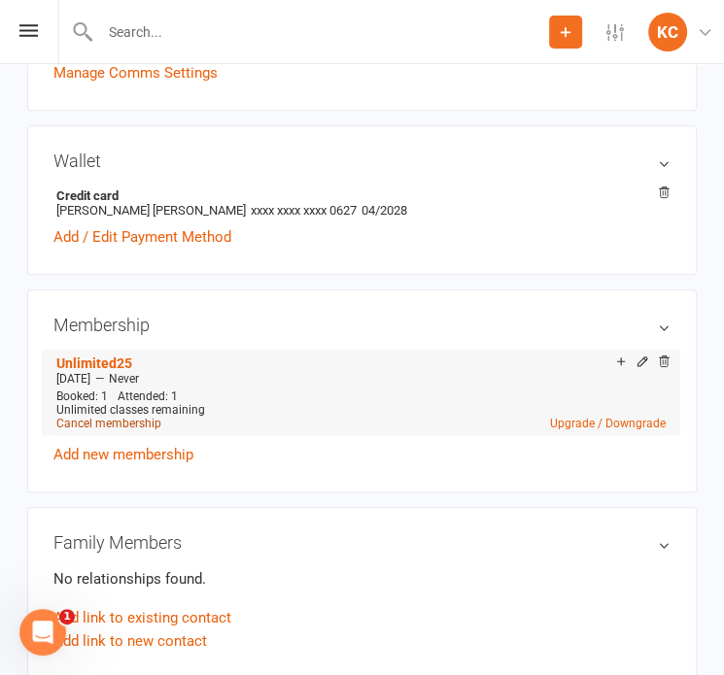
click at [114, 426] on link "Cancel membership" at bounding box center [108, 424] width 105 height 14
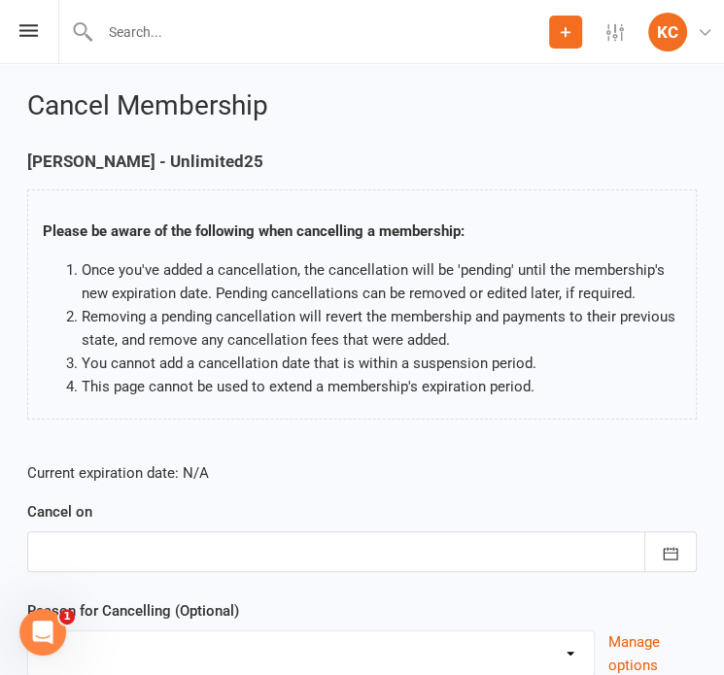
scroll to position [159, 0]
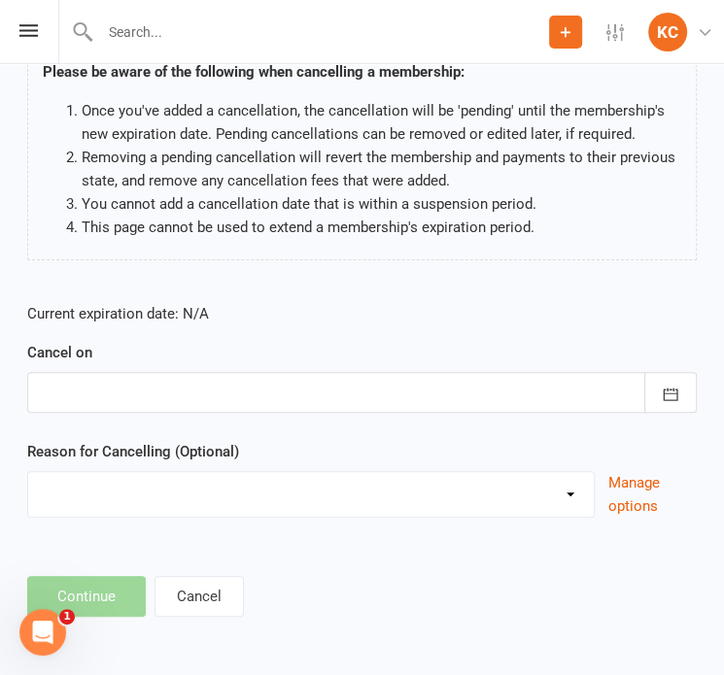
click at [202, 392] on div at bounding box center [362, 392] width 670 height 41
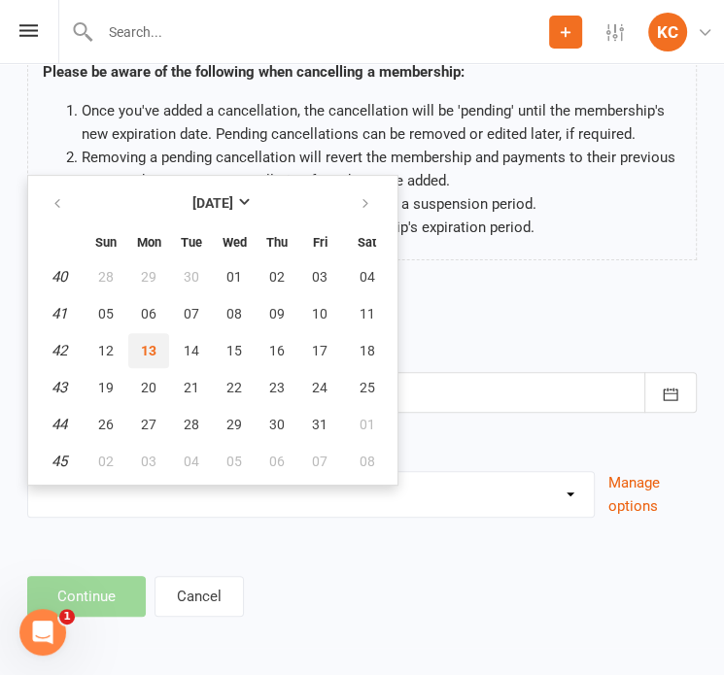
click at [155, 349] on span "13" at bounding box center [149, 351] width 16 height 16
type input "13 Oct 2025"
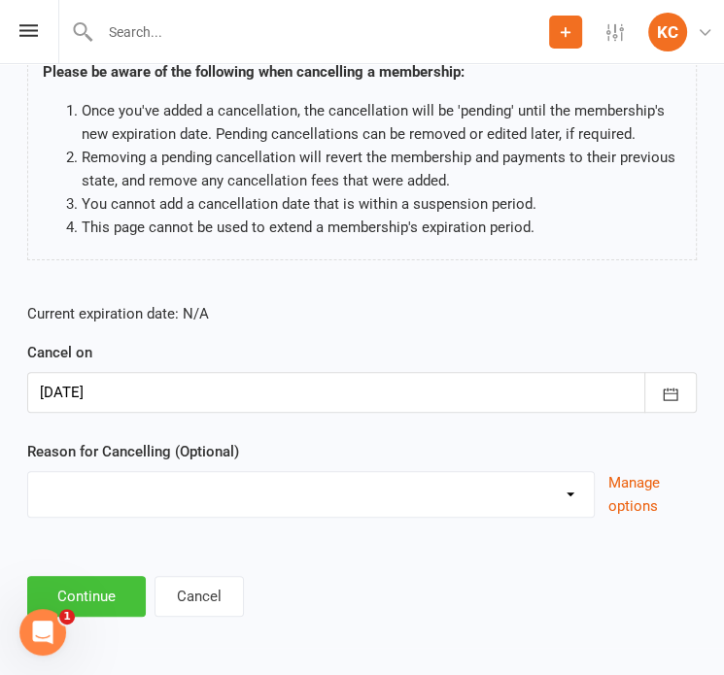
click at [98, 592] on button "Continue" at bounding box center [86, 596] width 119 height 41
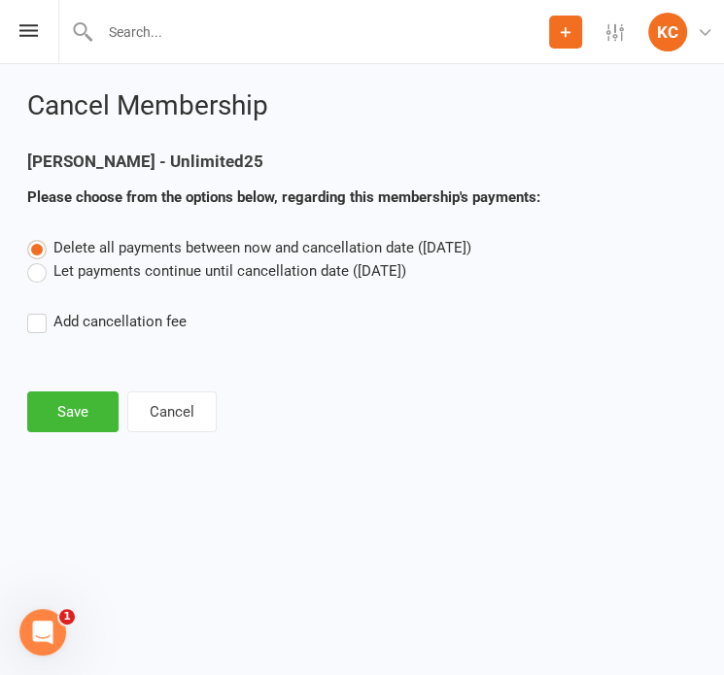
scroll to position [0, 0]
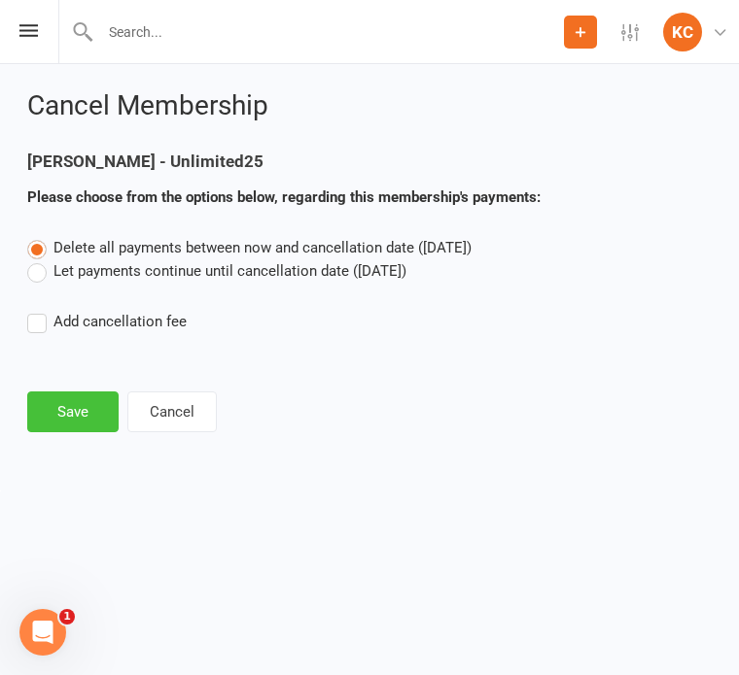
click at [62, 411] on button "Save" at bounding box center [72, 412] width 91 height 41
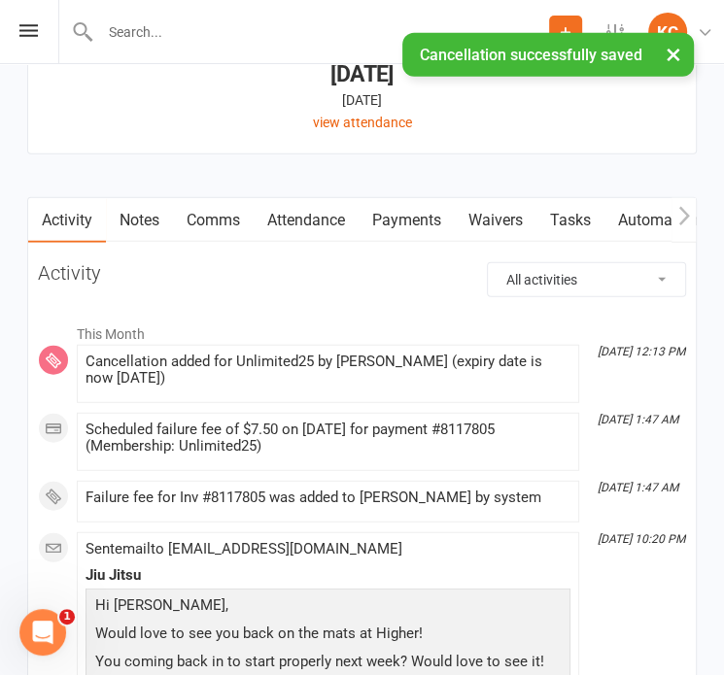
scroll to position [2266, 0]
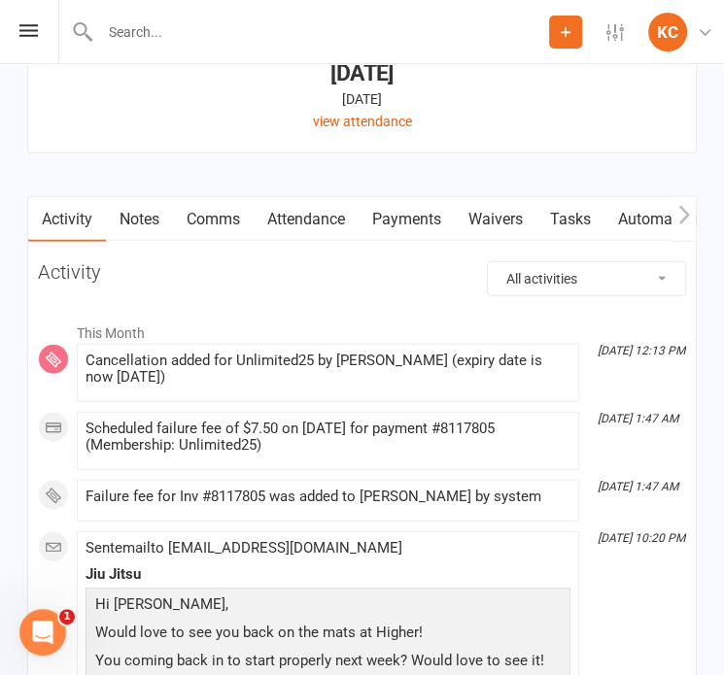
click at [402, 216] on link "Payments" at bounding box center [407, 219] width 96 height 45
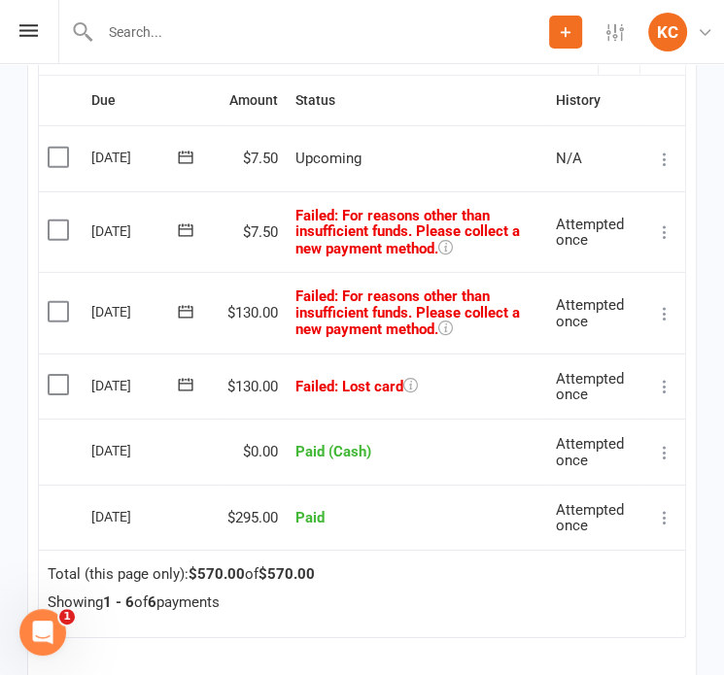
scroll to position [2801, 0]
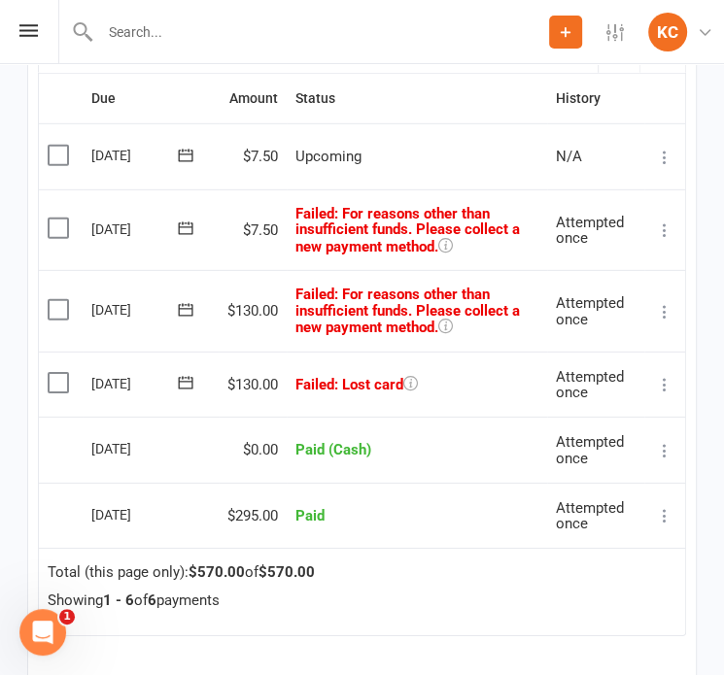
click at [62, 380] on label at bounding box center [61, 382] width 26 height 19
click at [60, 373] on input "checkbox" at bounding box center [54, 373] width 13 height 0
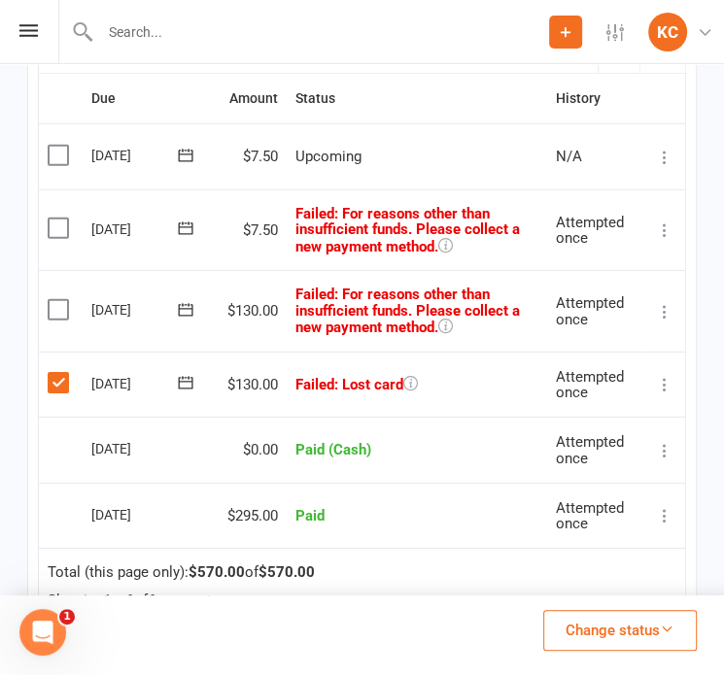
click at [53, 302] on label at bounding box center [61, 309] width 26 height 19
click at [53, 300] on input "checkbox" at bounding box center [54, 300] width 13 height 0
click at [57, 222] on label at bounding box center [61, 228] width 26 height 19
click at [57, 219] on input "checkbox" at bounding box center [54, 219] width 13 height 0
click at [638, 639] on button "Change status" at bounding box center [620, 630] width 154 height 41
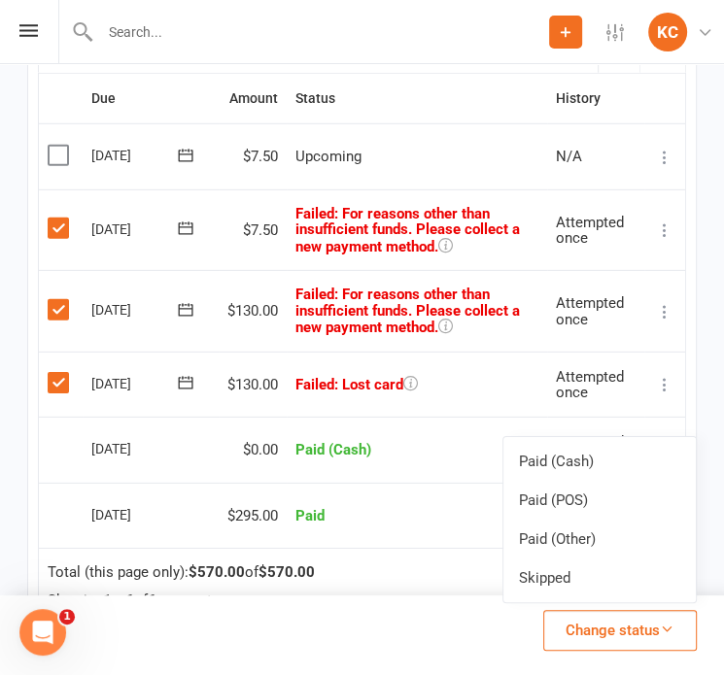
click at [638, 639] on button "Change status" at bounding box center [620, 630] width 154 height 41
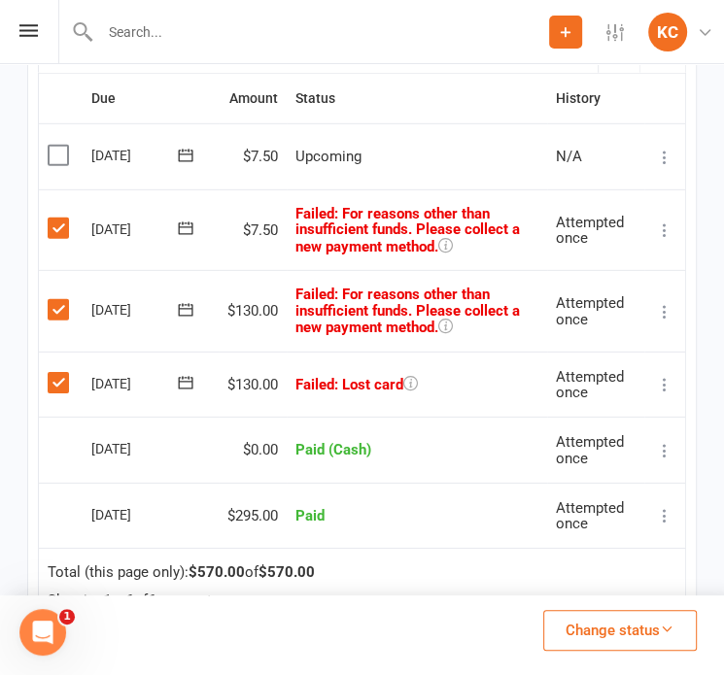
click at [42, 143] on td "Select this" at bounding box center [61, 156] width 44 height 66
click at [63, 147] on label at bounding box center [61, 155] width 26 height 19
click at [60, 146] on input "checkbox" at bounding box center [54, 146] width 13 height 0
click at [626, 644] on button "Change status" at bounding box center [620, 630] width 154 height 41
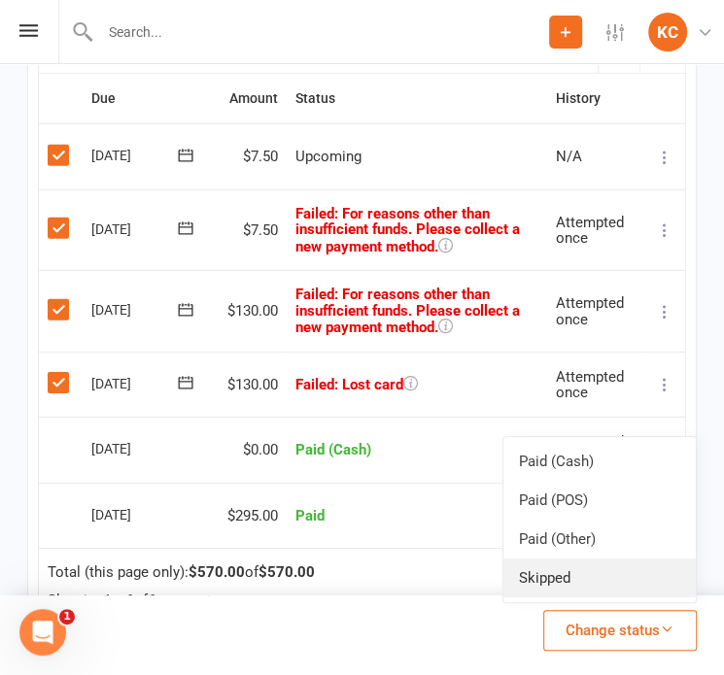
click at [553, 580] on link "Skipped" at bounding box center [599, 578] width 192 height 39
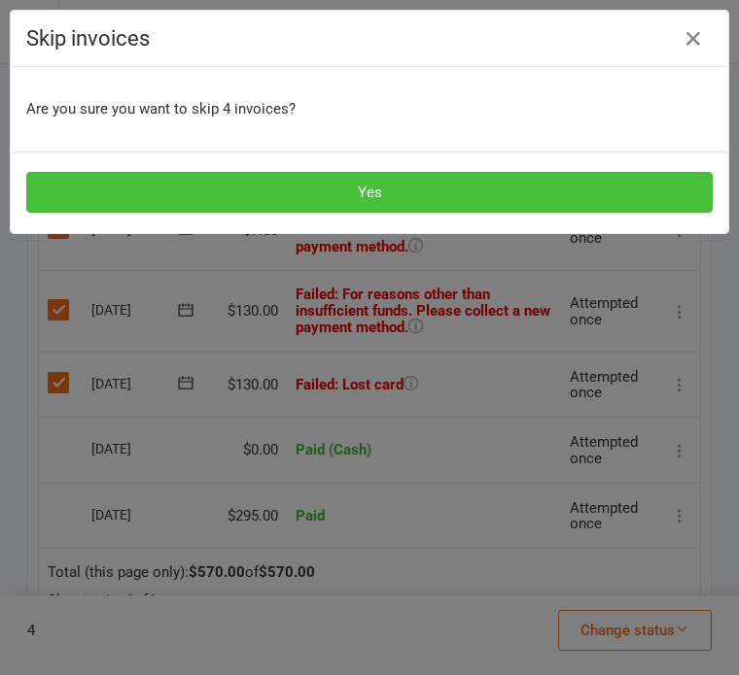
click at [369, 207] on button "Yes" at bounding box center [369, 192] width 686 height 41
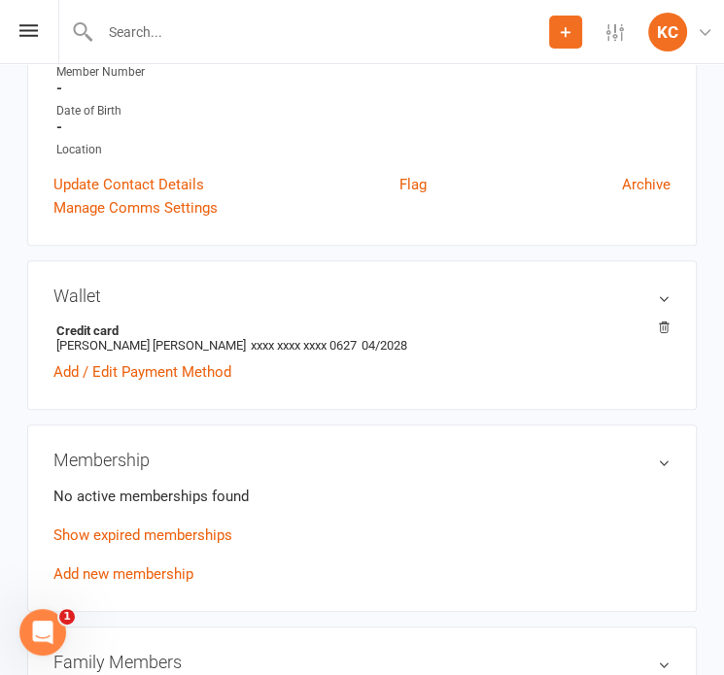
scroll to position [0, 0]
